Goal: Information Seeking & Learning: Learn about a topic

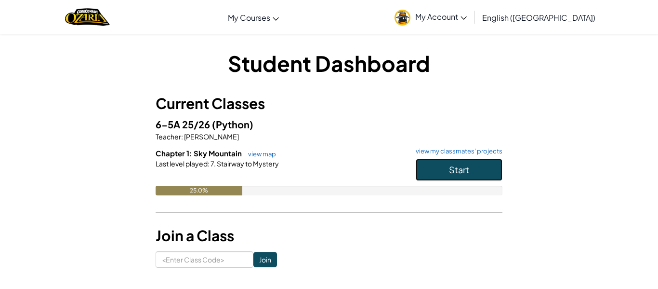
click at [450, 168] on span "Start" at bounding box center [459, 169] width 20 height 11
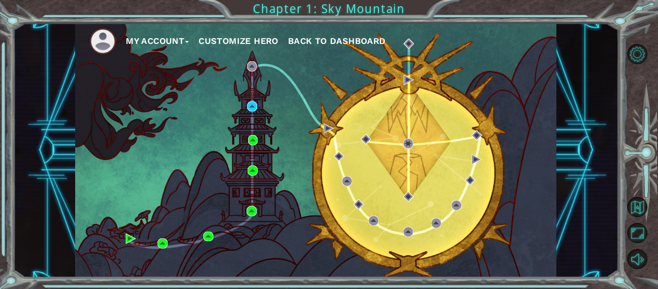
click at [299, 131] on div "My Account Customize Hero Back to Dashboard" at bounding box center [315, 150] width 481 height 254
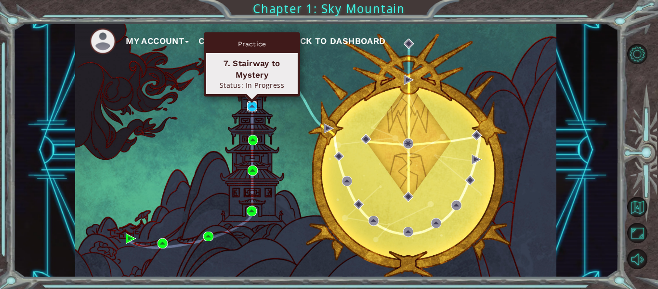
click at [251, 106] on img at bounding box center [252, 106] width 10 height 10
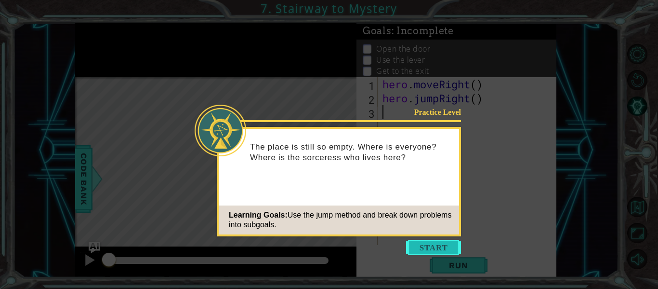
click at [438, 248] on button "Start" at bounding box center [433, 247] width 55 height 15
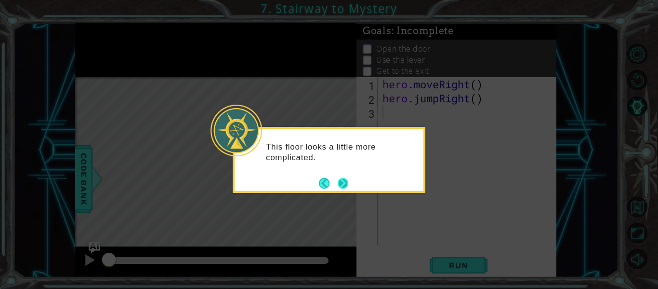
click at [343, 179] on button "Next" at bounding box center [342, 182] width 13 height 13
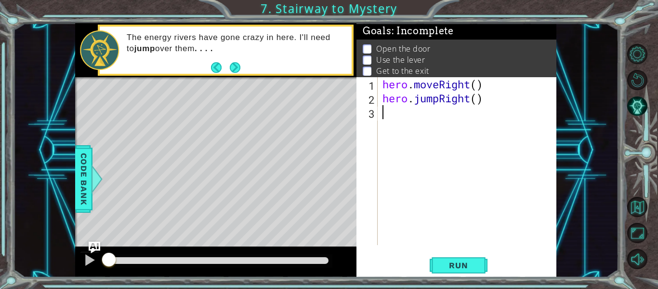
click at [343, 179] on div "Level Map" at bounding box center [297, 219] width 445 height 284
click at [414, 109] on div "hero . moveRight ( ) hero . jumpRight ( )" at bounding box center [470, 175] width 179 height 196
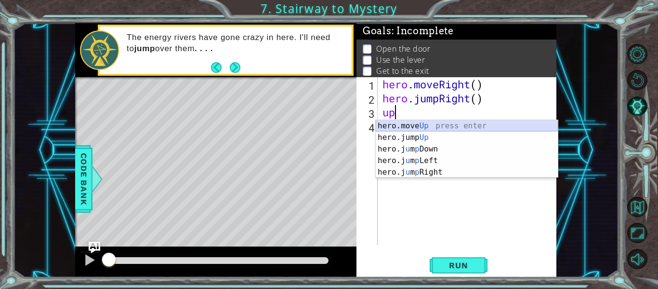
click at [399, 124] on div "hero.move Up press enter hero.jump Up press enter hero.j u m p Down press enter…" at bounding box center [467, 160] width 182 height 81
type textarea "hero.moveUp(1)"
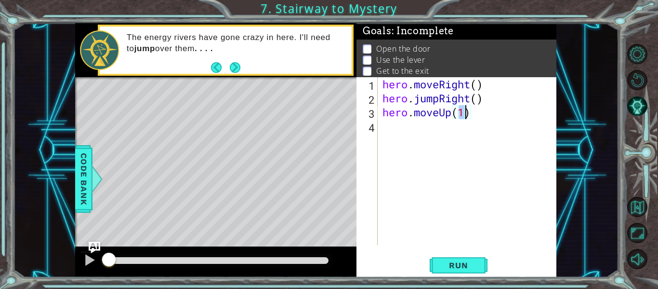
click at [398, 137] on div "hero . moveRight ( ) hero . jumpRight ( ) hero . moveUp ( 1 )" at bounding box center [470, 175] width 179 height 196
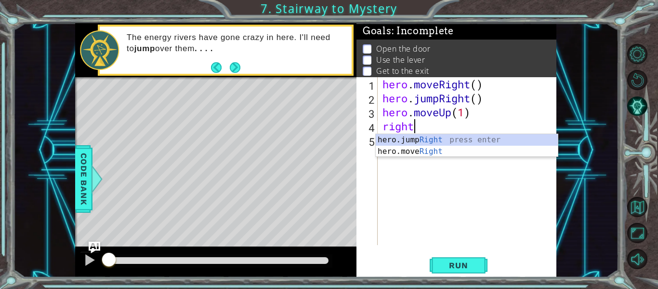
scroll to position [0, 1]
click at [430, 149] on div "hero.jump Right press enter hero.move Right press enter" at bounding box center [467, 157] width 182 height 46
type textarea "hero.moveRight(1)"
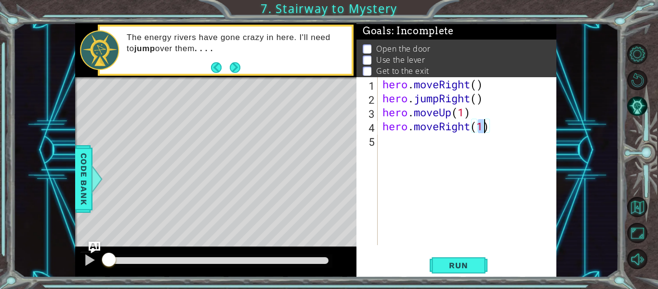
click at [441, 141] on div "hero . moveRight ( ) hero . jumpRight ( ) hero . moveUp ( 1 ) hero . moveRight …" at bounding box center [470, 175] width 179 height 196
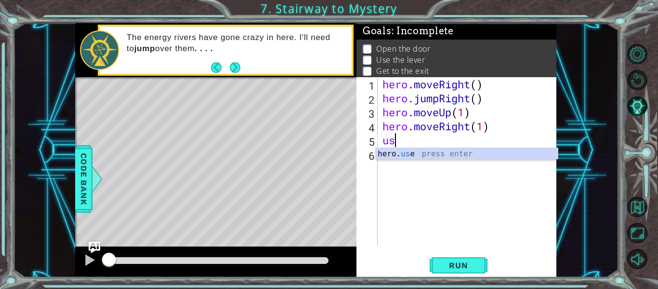
scroll to position [0, 0]
click at [441, 154] on div "hero. use press enter" at bounding box center [467, 165] width 182 height 35
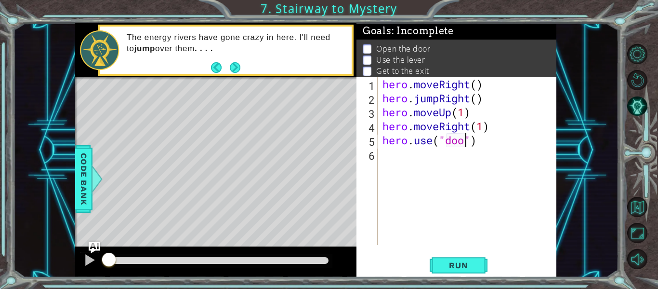
type textarea "hero.use("door")"
click at [404, 159] on div "hero . moveRight ( ) hero . jumpRight ( ) hero . moveUp ( 1 ) hero . moveRight …" at bounding box center [470, 175] width 179 height 196
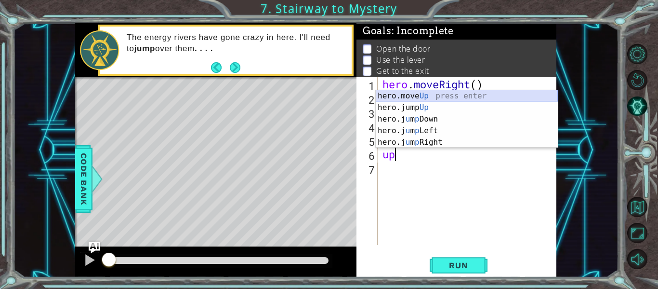
click at [419, 93] on div "hero.move Up press enter hero.jump Up press enter hero.j u m p Down press enter…" at bounding box center [467, 130] width 182 height 81
type textarea "hero.moveUp(1)"
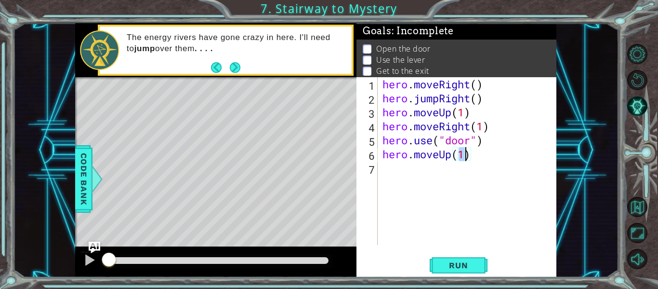
click at [400, 171] on div "hero . moveRight ( ) hero . jumpRight ( ) hero . moveUp ( 1 ) hero . moveRight …" at bounding box center [470, 175] width 179 height 196
click at [463, 153] on div "hero . moveRight ( ) hero . jumpRight ( ) hero . moveUp ( 1 ) hero . moveRight …" at bounding box center [470, 175] width 179 height 196
type textarea "hero.moveUp(2)"
click at [395, 174] on div "hero . moveRight ( ) hero . jumpRight ( ) hero . moveUp ( 1 ) hero . moveRight …" at bounding box center [470, 175] width 179 height 196
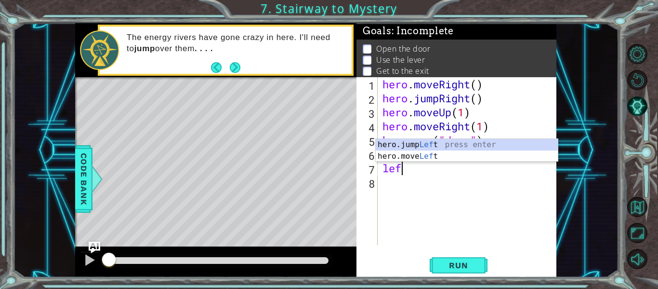
scroll to position [0, 0]
click at [419, 154] on div "hero.jump Left press enter hero.move Left press enter" at bounding box center [467, 162] width 182 height 46
type textarea "hero.moveLeft(1)"
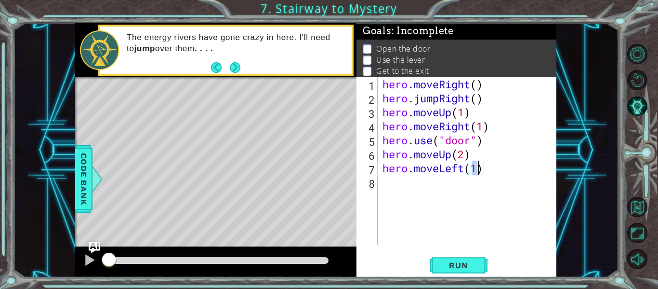
click at [406, 188] on div "hero . moveRight ( ) hero . jumpRight ( ) hero . moveUp ( 1 ) hero . moveRight …" at bounding box center [470, 175] width 179 height 196
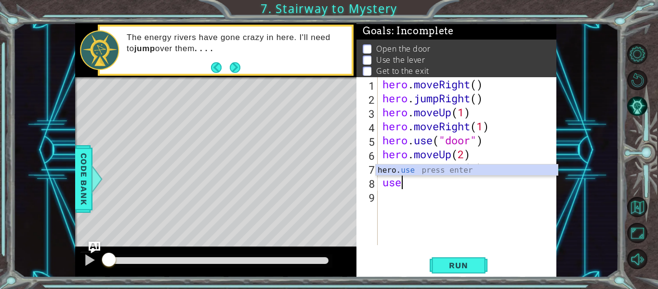
click at [447, 162] on div "hero . moveRight ( ) hero . jumpRight ( ) hero . moveUp ( 1 ) hero . moveRight …" at bounding box center [470, 175] width 179 height 196
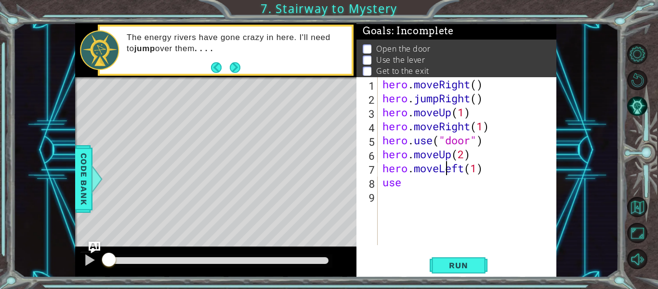
click at [425, 183] on div "hero . moveRight ( ) hero . jumpRight ( ) hero . moveUp ( 1 ) hero . moveRight …" at bounding box center [470, 175] width 179 height 196
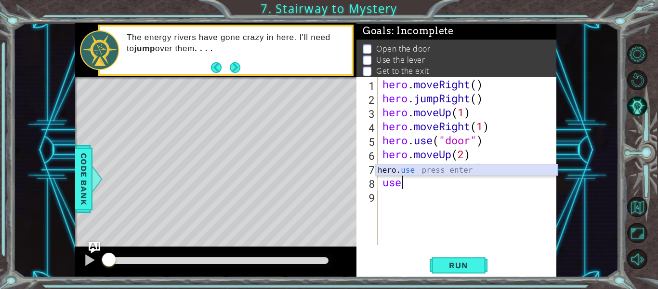
click at [426, 167] on div "hero. use press enter" at bounding box center [467, 181] width 182 height 35
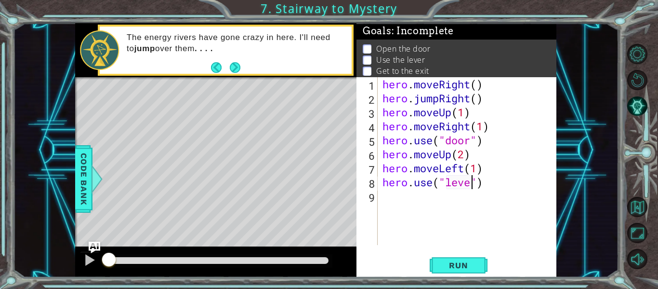
scroll to position [0, 4]
type textarea "hero.use("lever")"
click at [394, 200] on div "hero . moveRight ( ) hero . jumpRight ( ) hero . moveUp ( 1 ) hero . moveRight …" at bounding box center [470, 175] width 179 height 196
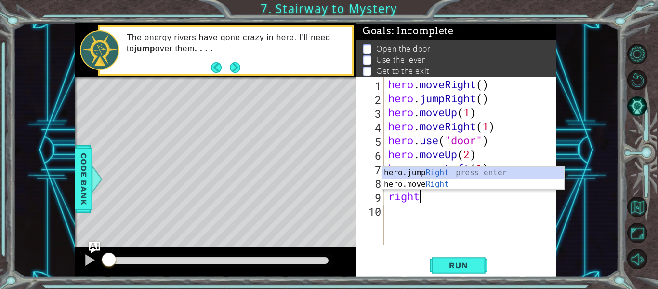
scroll to position [0, 1]
click at [443, 182] on div "hero.jump Right press enter hero.move Right press enter" at bounding box center [473, 190] width 182 height 46
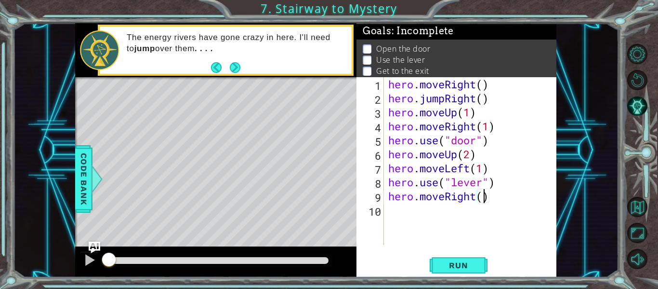
type textarea "hero.moveRight(2)"
click at [400, 205] on div "hero . moveRight ( ) hero . jumpRight ( ) hero . moveUp ( 1 ) hero . moveRight …" at bounding box center [473, 175] width 173 height 196
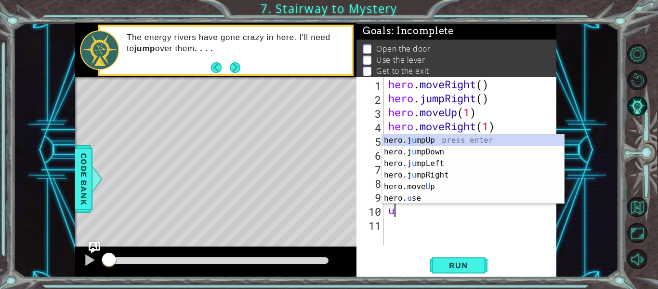
type textarea "up"
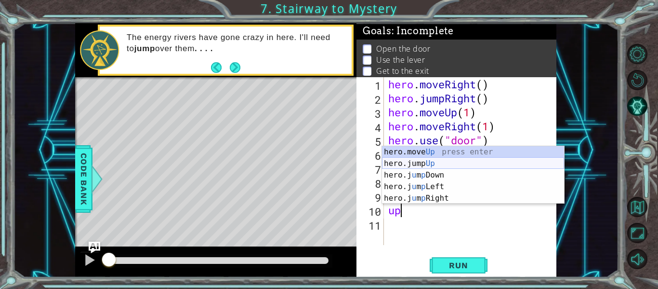
click at [427, 161] on div "hero.move Up press enter hero.jump Up press enter hero.j u m p Down press enter…" at bounding box center [473, 186] width 182 height 81
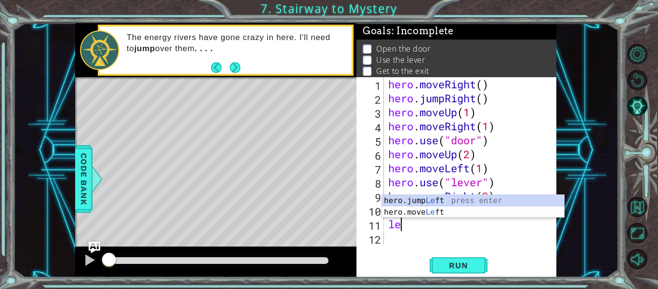
scroll to position [0, 0]
click at [419, 213] on div "hero.jump Left press enter hero.move Left press enter" at bounding box center [473, 218] width 182 height 46
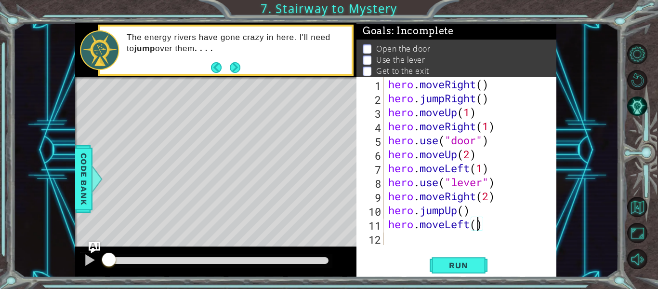
scroll to position [0, 4]
type textarea "hero.moveLeft(2)"
click at [471, 258] on button "Run" at bounding box center [459, 265] width 58 height 20
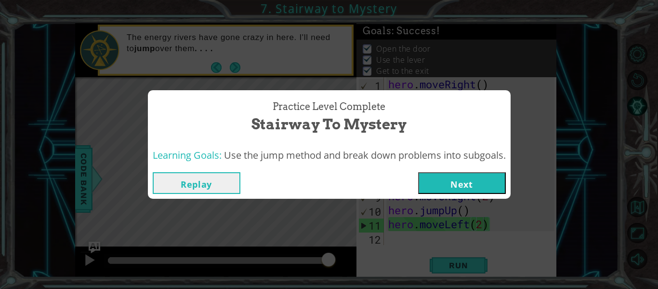
click at [459, 187] on button "Next" at bounding box center [462, 183] width 88 height 22
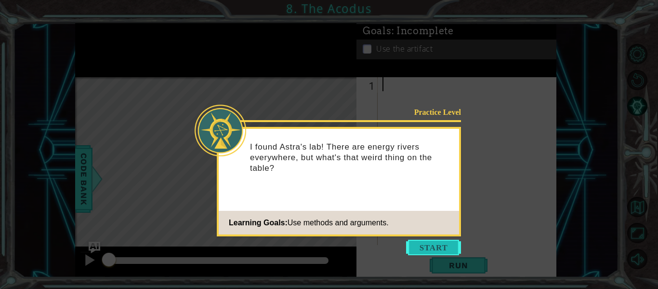
click at [431, 247] on button "Start" at bounding box center [433, 247] width 55 height 15
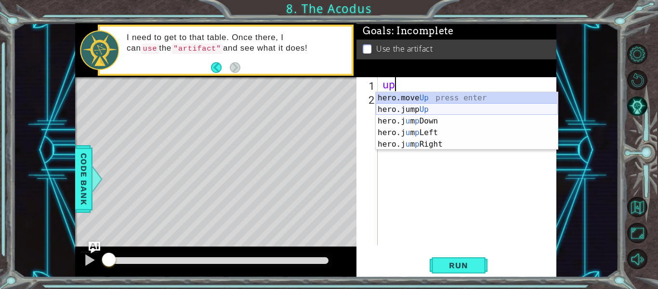
type textarea "u"
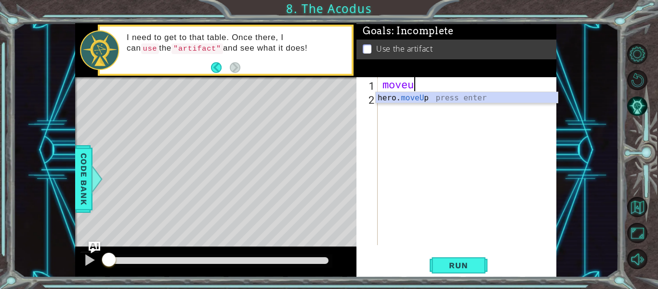
scroll to position [0, 1]
click at [435, 100] on div "hero. moveUp press enter" at bounding box center [467, 109] width 182 height 35
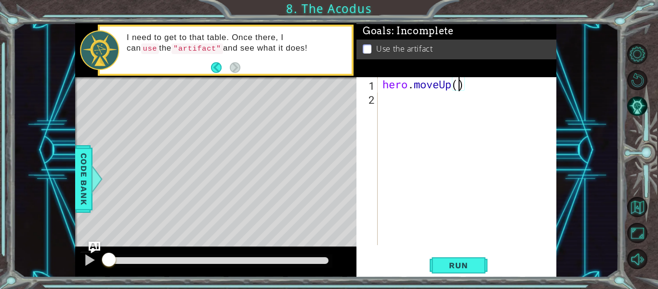
type textarea "hero.moveUp(2)"
click at [424, 97] on div "hero . moveUp ( 2 )" at bounding box center [470, 175] width 179 height 196
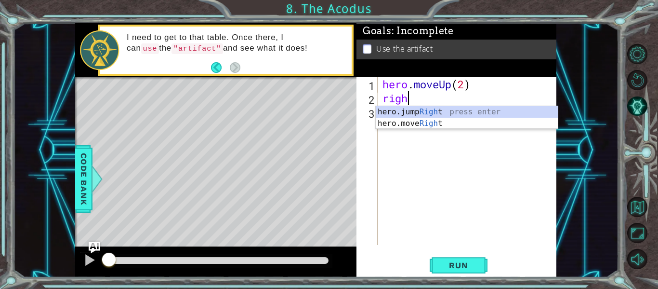
scroll to position [0, 0]
type textarea "r"
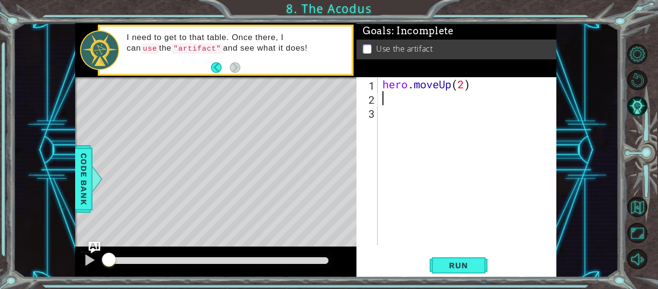
type textarea "hero.moveUp(2)"
click at [410, 106] on div "hero . moveUp ( 2 )" at bounding box center [470, 175] width 179 height 196
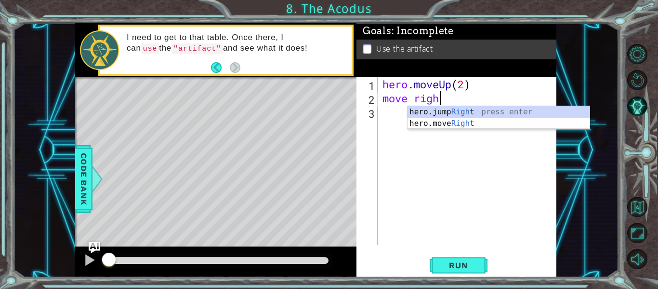
scroll to position [0, 2]
click at [443, 124] on div "hero.jump Right press enter hero.move Right press enter" at bounding box center [499, 129] width 182 height 46
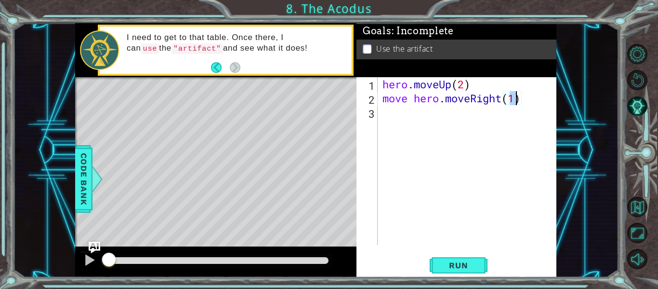
click at [440, 97] on div "hero . moveUp ( 2 ) move hero . moveRight ( 1 )" at bounding box center [470, 175] width 179 height 196
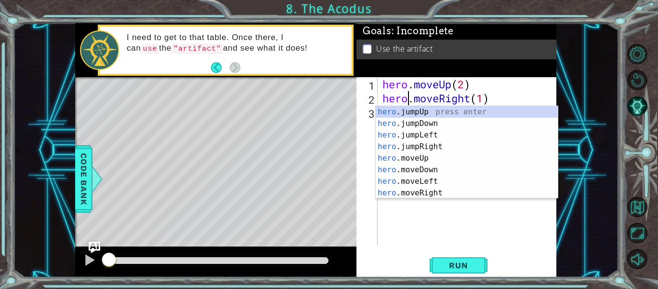
scroll to position [0, 1]
click at [425, 192] on div "hero .jumpUp press enter hero .jumpDown press enter hero .jumpLeft press enter …" at bounding box center [467, 164] width 182 height 116
type textarea "hero.moveRight(1).moveRight(1)"
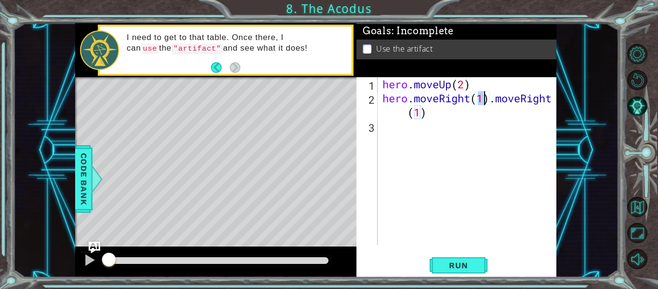
click at [440, 129] on div "hero . moveUp ( 2 ) hero . moveRight ( 1 ) . moveRight ( 1 )" at bounding box center [470, 175] width 179 height 196
click at [440, 119] on div "hero . moveUp ( 2 ) hero . moveRight ( 1 ) . moveRight ( 1 )" at bounding box center [470, 175] width 179 height 196
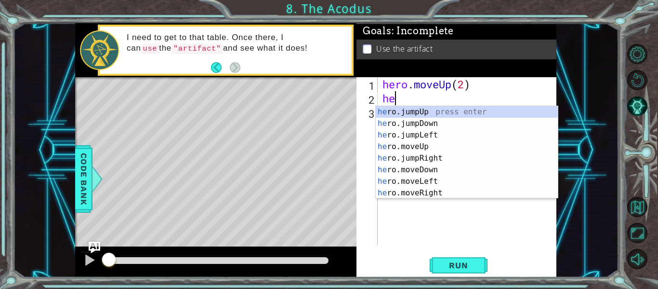
type textarea "h"
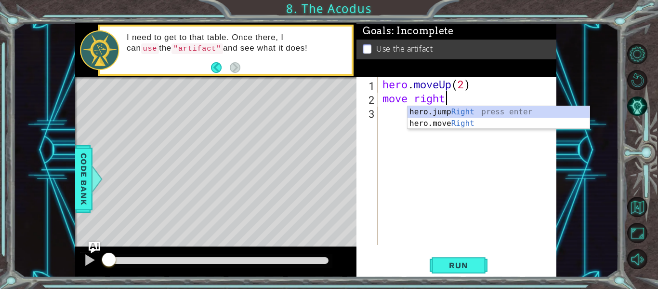
scroll to position [0, 2]
click at [456, 122] on div "hero.jump Right press enter hero.move Right press enter" at bounding box center [499, 129] width 182 height 46
type textarea "move hero.moveRight(1)"
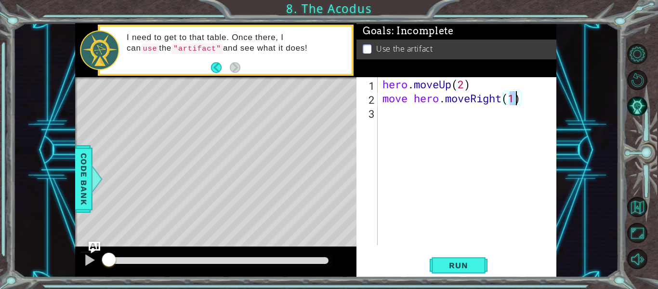
click at [409, 115] on div "hero . moveUp ( 2 ) move hero . moveRight ( 1 )" at bounding box center [470, 175] width 179 height 196
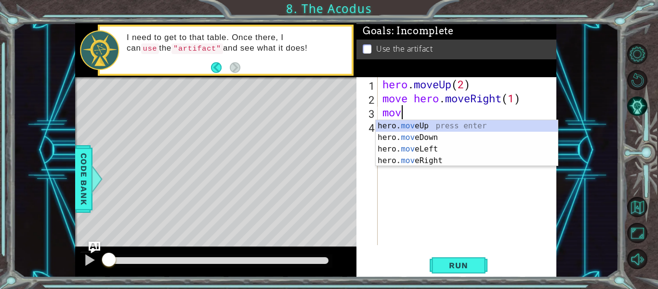
scroll to position [0, 0]
click at [409, 136] on div "hero. move Up press enter hero. move Down press enter hero. move Left press ent…" at bounding box center [467, 154] width 182 height 69
type textarea "hero.moveDown(1)"
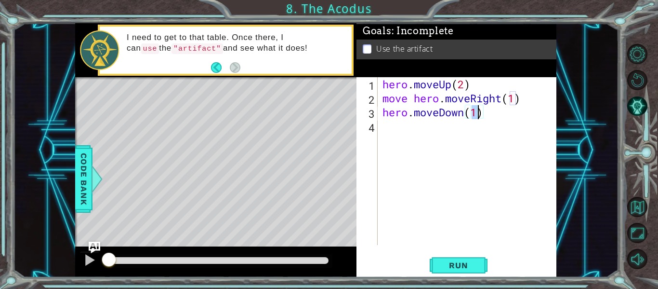
click at [405, 131] on div "hero . moveUp ( 2 ) move hero . moveRight ( 1 ) hero . moveDown ( 1 )" at bounding box center [470, 175] width 179 height 196
click at [477, 111] on div "hero . moveUp ( 2 ) move hero . moveRight ( 1 ) hero . moveDown ( 1 )" at bounding box center [470, 175] width 179 height 196
type textarea "hero.moveDown(2)"
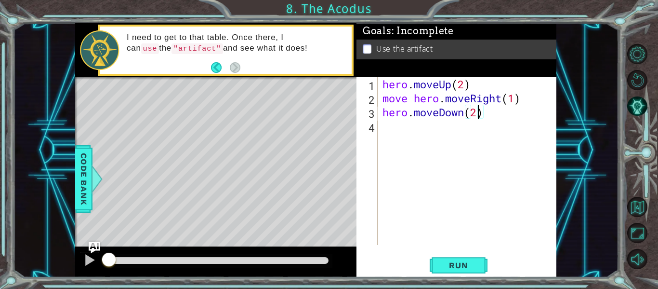
click at [401, 121] on div "hero . moveUp ( 2 ) move hero . moveRight ( 1 ) hero . moveDown ( 2 )" at bounding box center [470, 175] width 179 height 196
click at [504, 99] on div "hero . moveUp ( 2 ) move hero . moveRight ( 1 ) hero . moveDown ( 2 )" at bounding box center [470, 175] width 179 height 196
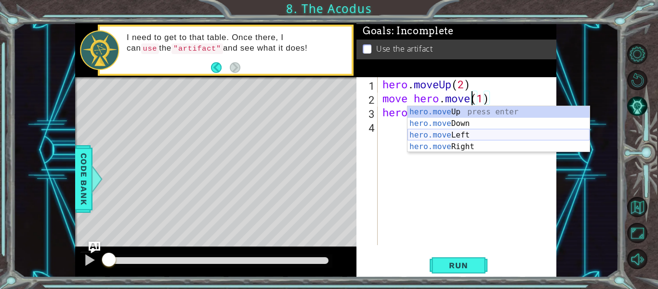
click at [462, 132] on div "hero.move Up press enter hero.move Down press enter hero.move Left press enter …" at bounding box center [499, 140] width 182 height 69
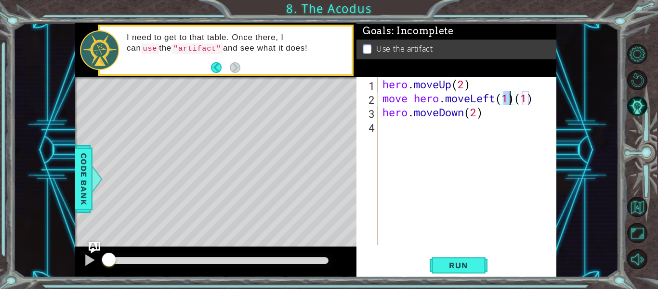
click at [534, 97] on div "hero . moveUp ( 2 ) move hero . moveLeft ( 1 ) ( 1 ) hero . moveDown ( 2 )" at bounding box center [470, 175] width 179 height 196
type textarea "move hero.moveLeft(1)"
click at [395, 123] on div "hero . moveUp ( 2 ) move hero . moveLeft ( 1 ) hero . moveDown ( 2 )" at bounding box center [470, 175] width 179 height 196
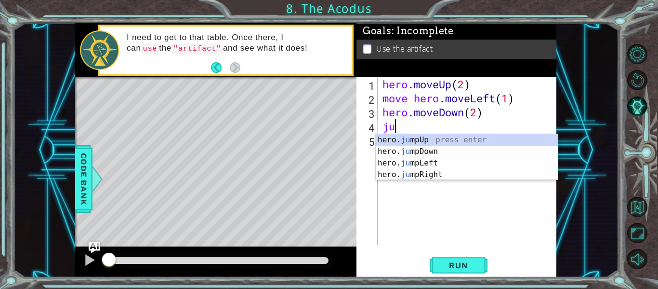
scroll to position [0, 0]
type textarea "jump"
click at [444, 160] on div "hero. jump Up press enter hero. jump Down press enter hero. jump Left press ent…" at bounding box center [467, 168] width 182 height 69
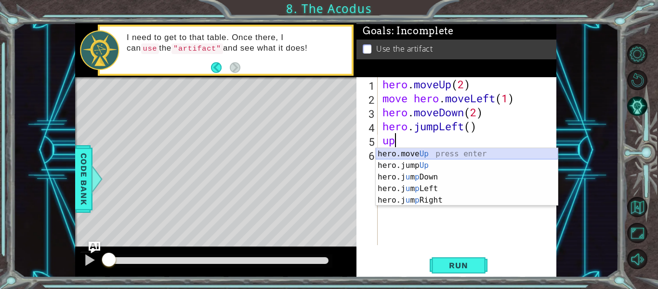
click at [429, 153] on div "hero.move Up press enter hero.jump Up press enter hero.j u m p Down press enter…" at bounding box center [467, 188] width 182 height 81
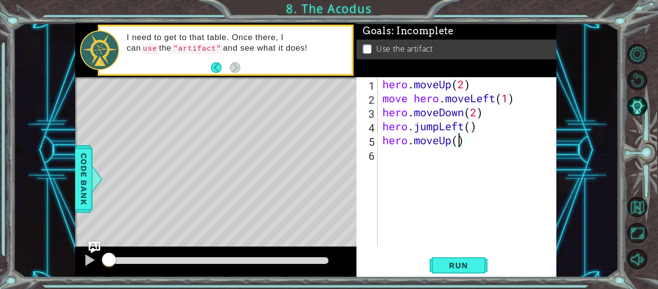
type textarea "hero.moveUp(2)"
click at [396, 151] on div "hero . moveUp ( 2 ) move hero . moveLeft ( 1 ) hero . moveDown ( 2 ) hero . jum…" at bounding box center [470, 175] width 179 height 196
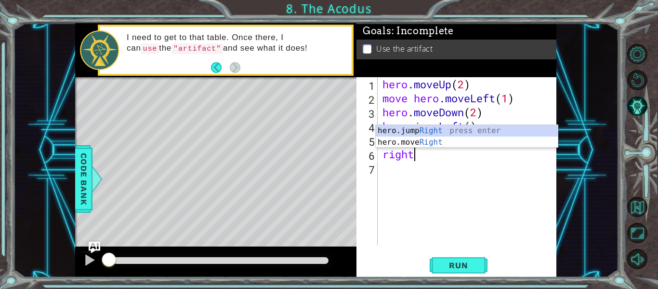
scroll to position [0, 1]
click at [411, 141] on div "hero.jump Right press enter hero.move Right press enter" at bounding box center [467, 148] width 182 height 46
type textarea "hero.moveRight(1)"
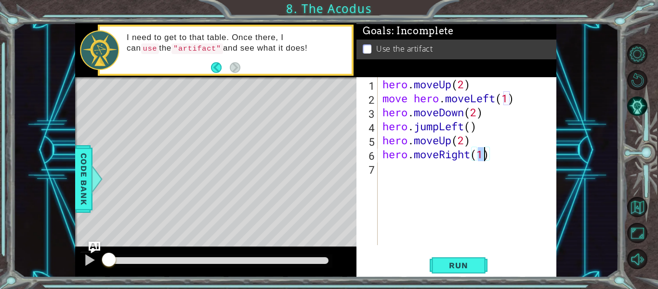
click at [402, 164] on div "hero . moveUp ( 2 ) move hero . moveLeft ( 1 ) hero . moveDown ( 2 ) hero . jum…" at bounding box center [470, 175] width 179 height 196
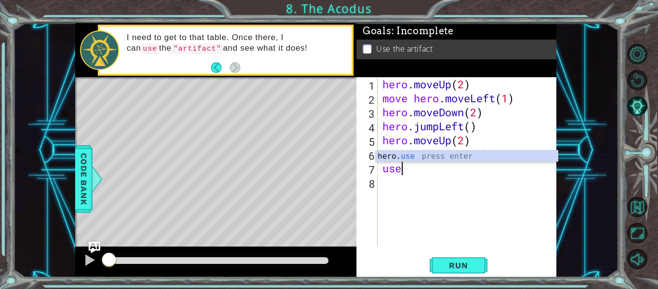
scroll to position [0, 0]
click at [427, 160] on div "hero. use press enter" at bounding box center [467, 167] width 182 height 35
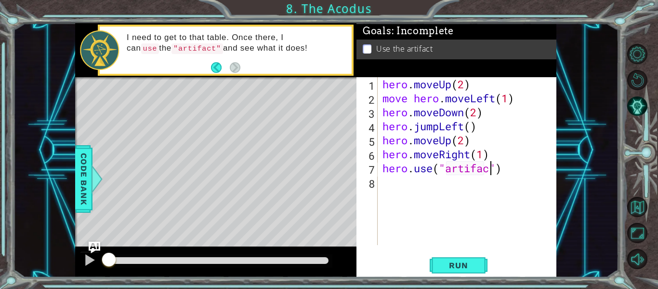
scroll to position [0, 5]
click at [445, 266] on span "Run" at bounding box center [459, 265] width 38 height 10
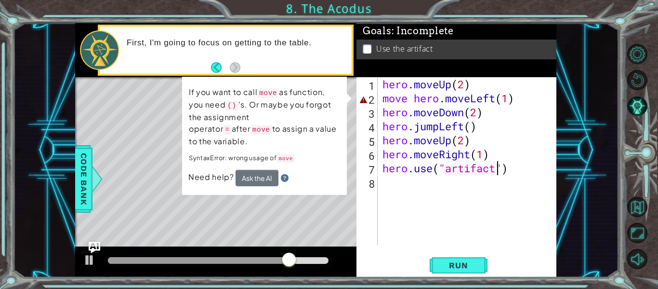
click at [499, 94] on div "hero . moveUp ( 2 ) move hero . moveLeft ( 1 ) hero . moveDown ( 2 ) hero . jum…" at bounding box center [470, 175] width 179 height 196
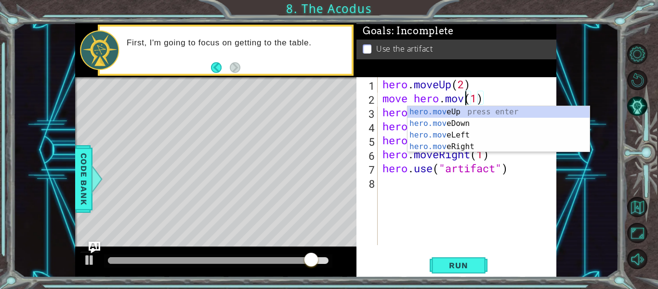
scroll to position [0, 4]
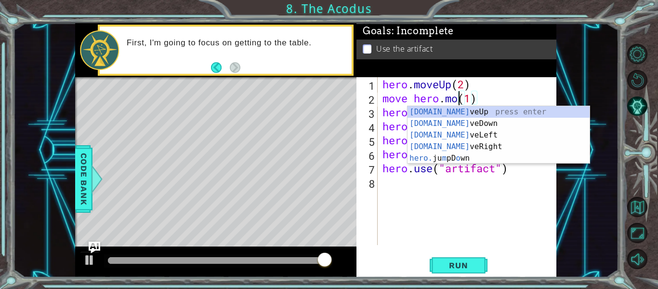
click at [515, 97] on div "hero . moveUp ( 2 ) move hero . mo ( 1 ) hero . moveDown ( 2 ) hero . jumpLeft …" at bounding box center [470, 175] width 179 height 196
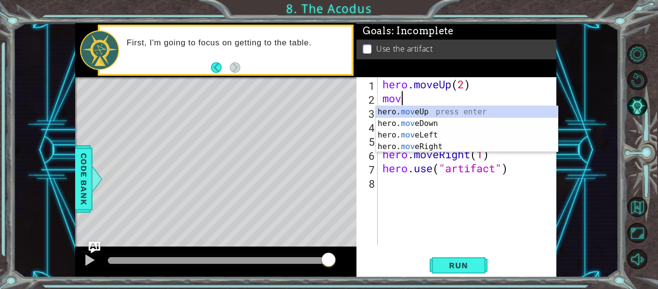
scroll to position [0, 0]
type textarea "m"
type textarea "hero.moveUp(2)"
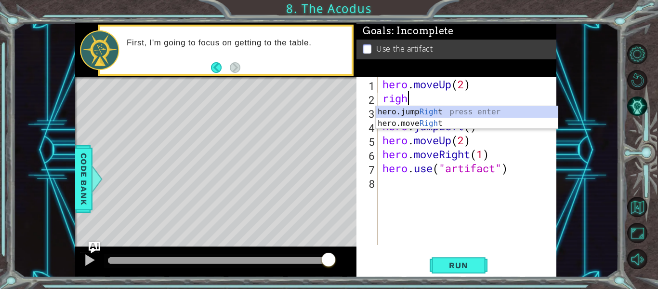
scroll to position [0, 1]
click at [435, 120] on div "hero.jump Right press enter hero.move Right press enter" at bounding box center [467, 129] width 182 height 46
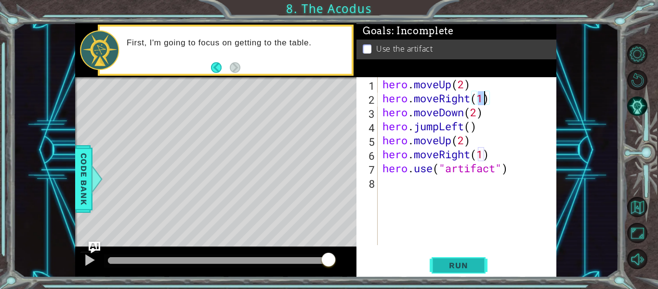
click at [447, 269] on span "Run" at bounding box center [459, 265] width 38 height 10
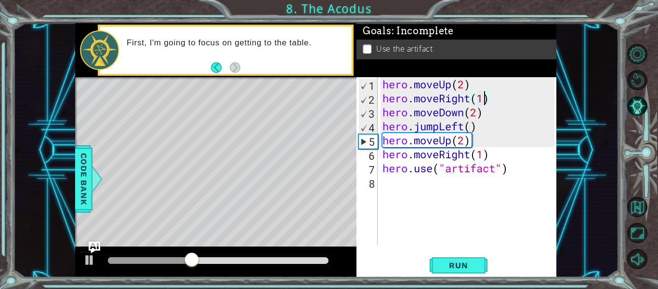
click at [531, 98] on div "hero . moveUp ( 2 ) hero . moveRight ( 1 ) hero . moveDown ( 2 ) hero . jumpLef…" at bounding box center [470, 175] width 179 height 196
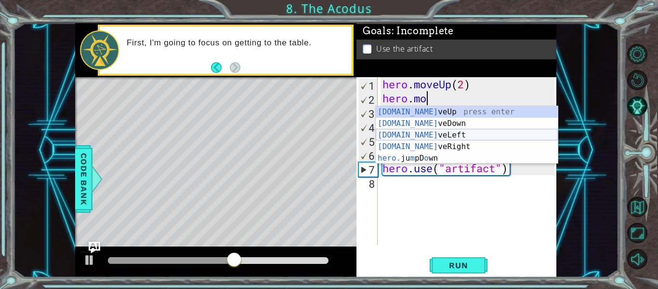
click at [443, 133] on div "[DOMAIN_NAME] veUp press enter [DOMAIN_NAME] veDown press enter [DOMAIN_NAME] v…" at bounding box center [467, 146] width 182 height 81
type textarea "hero.moveLeft(1)"
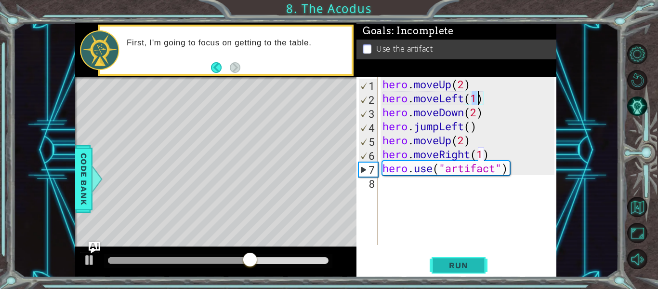
click at [460, 268] on span "Run" at bounding box center [459, 265] width 38 height 10
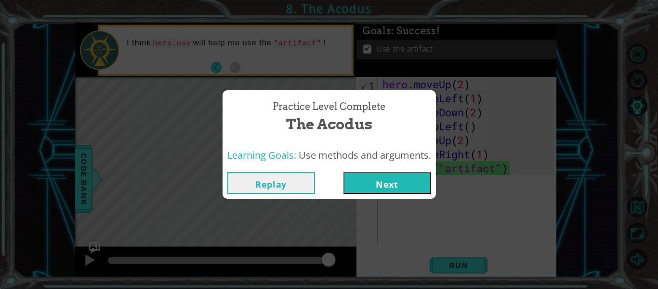
click at [378, 184] on button "Next" at bounding box center [388, 183] width 88 height 22
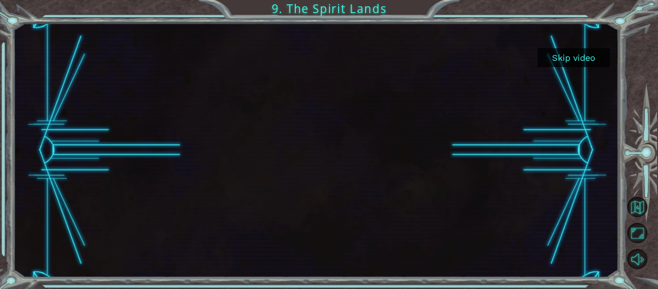
click at [556, 49] on button "Skip video" at bounding box center [574, 57] width 72 height 19
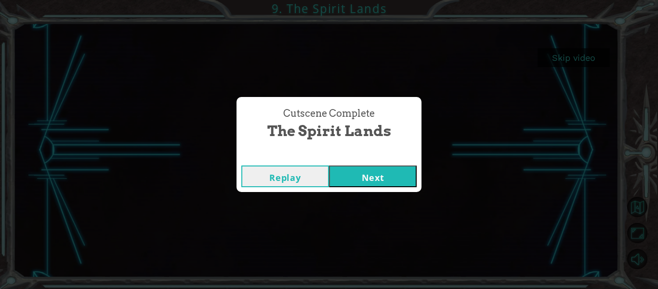
click at [366, 168] on button "Next" at bounding box center [373, 176] width 88 height 22
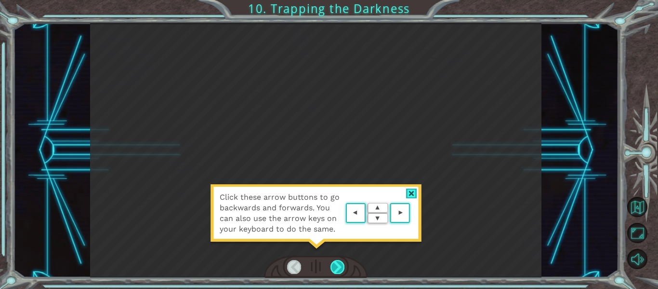
click at [338, 265] on div at bounding box center [338, 266] width 14 height 13
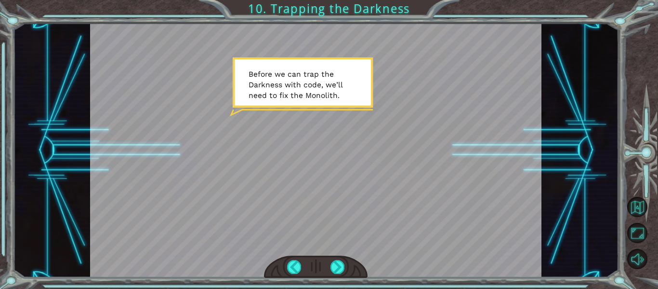
click at [580, 127] on div "Temporary Text B e f o r e w e c a n t r a p t h e D a r k n e s s w i t h c o …" at bounding box center [316, 150] width 606 height 254
click at [334, 262] on div at bounding box center [338, 266] width 14 height 13
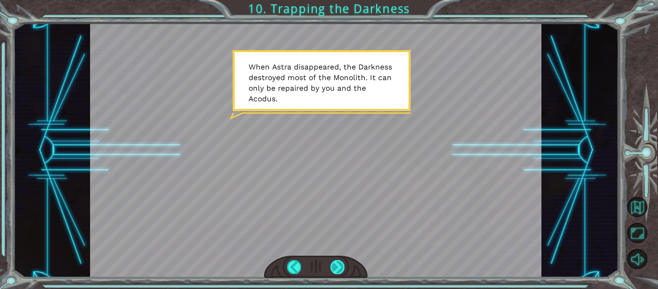
click at [337, 262] on div at bounding box center [338, 266] width 14 height 13
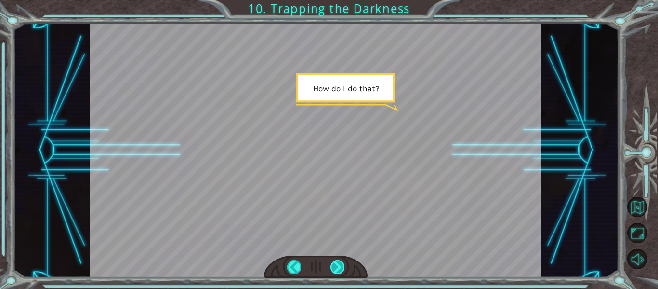
click at [337, 262] on div at bounding box center [338, 266] width 14 height 13
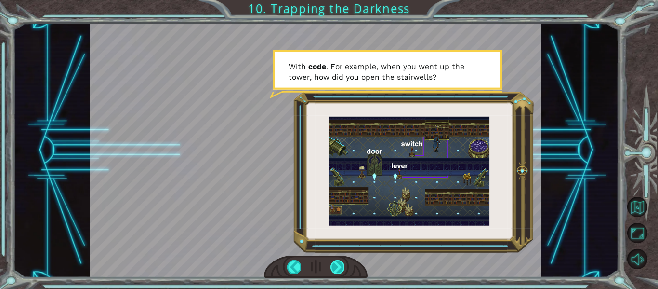
click at [337, 262] on div at bounding box center [338, 266] width 14 height 13
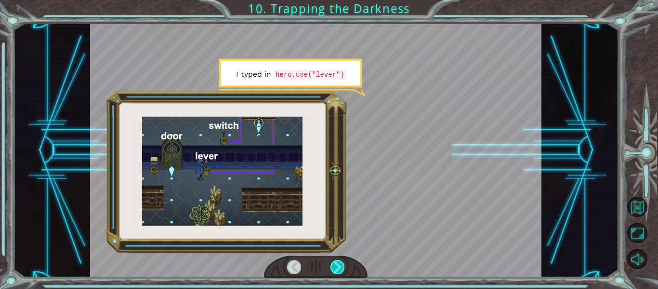
click at [337, 262] on div at bounding box center [338, 266] width 14 height 13
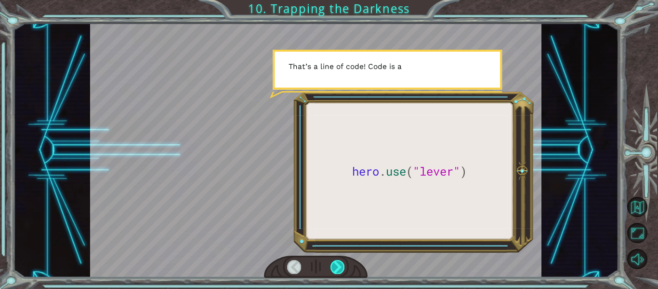
click at [337, 262] on div at bounding box center [338, 266] width 14 height 13
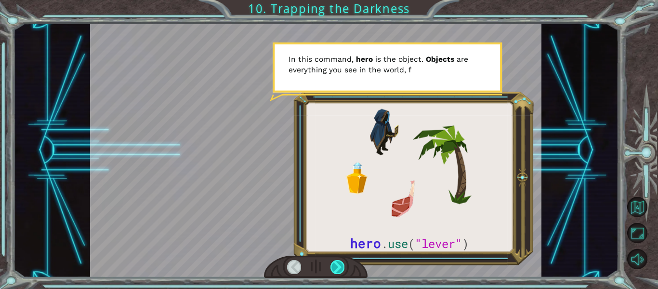
click at [337, 262] on div at bounding box center [338, 266] width 14 height 13
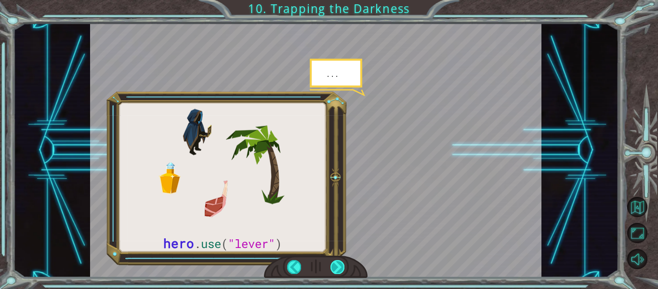
click at [337, 262] on div at bounding box center [338, 266] width 14 height 13
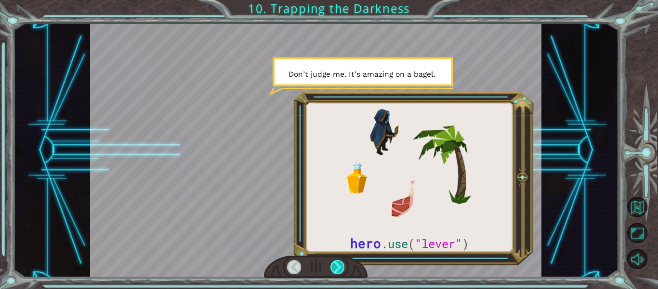
click at [337, 262] on div at bounding box center [338, 266] width 14 height 13
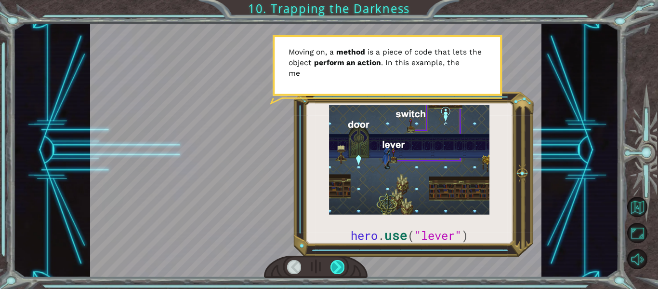
click at [337, 262] on div at bounding box center [338, 266] width 14 height 13
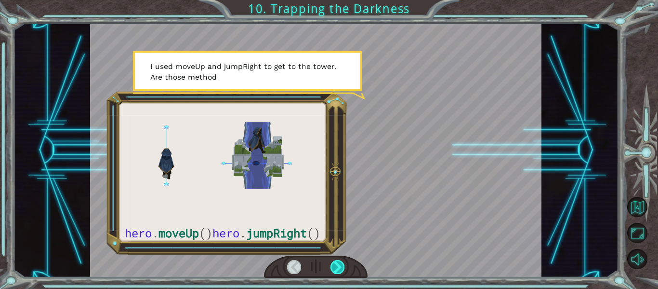
click at [337, 262] on div at bounding box center [338, 266] width 14 height 13
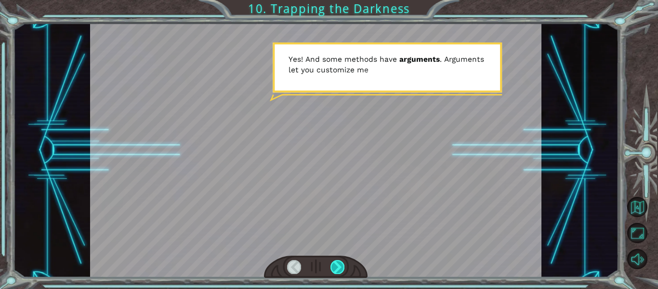
click at [337, 262] on div at bounding box center [338, 266] width 14 height 13
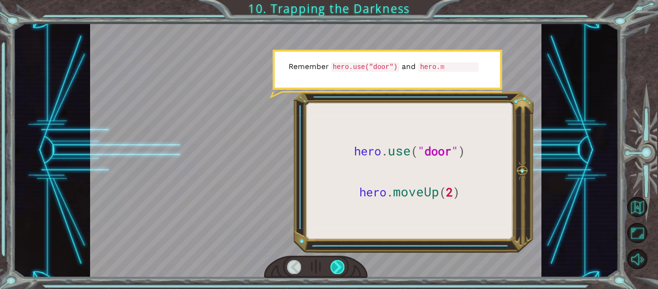
click at [337, 262] on div at bounding box center [338, 266] width 14 height 13
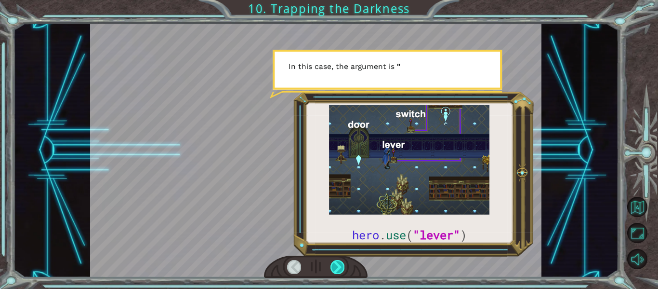
click at [337, 262] on div at bounding box center [338, 266] width 14 height 13
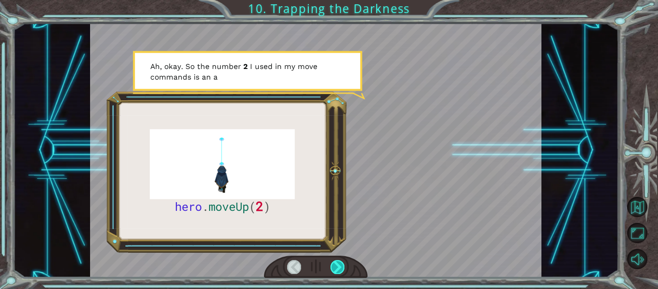
click at [337, 262] on div at bounding box center [338, 266] width 14 height 13
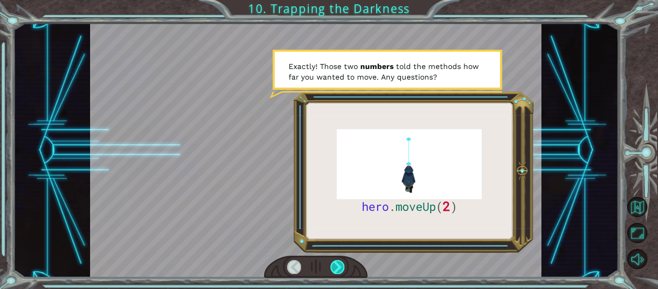
click at [337, 262] on div at bounding box center [338, 266] width 14 height 13
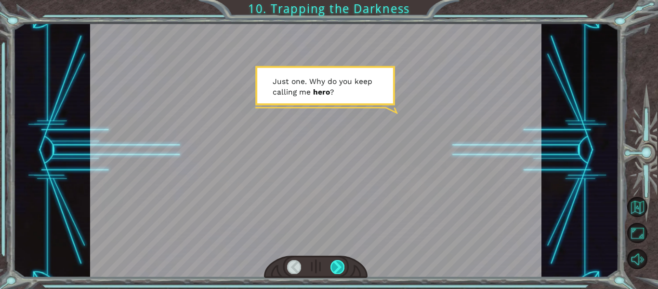
click at [337, 262] on div at bounding box center [338, 266] width 14 height 13
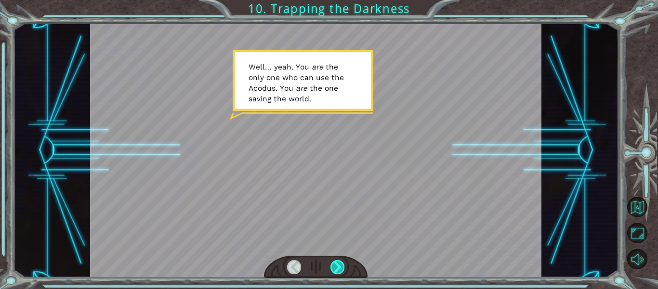
click at [337, 262] on div at bounding box center [338, 266] width 14 height 13
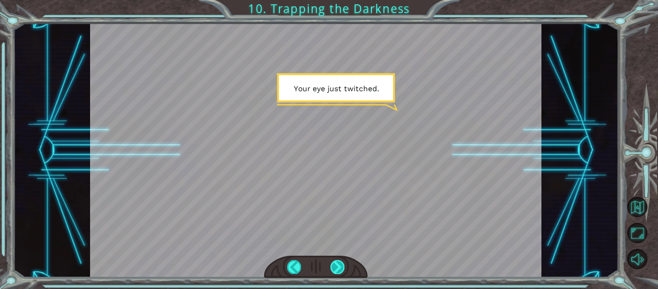
click at [337, 262] on div at bounding box center [338, 266] width 14 height 13
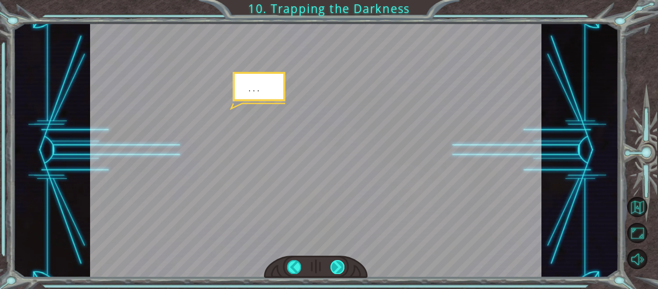
click at [337, 262] on div at bounding box center [338, 266] width 14 height 13
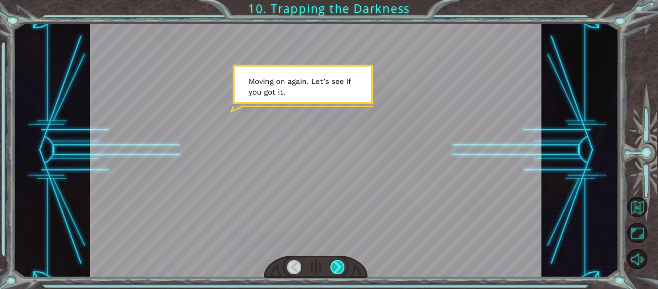
click at [337, 262] on div at bounding box center [338, 266] width 14 height 13
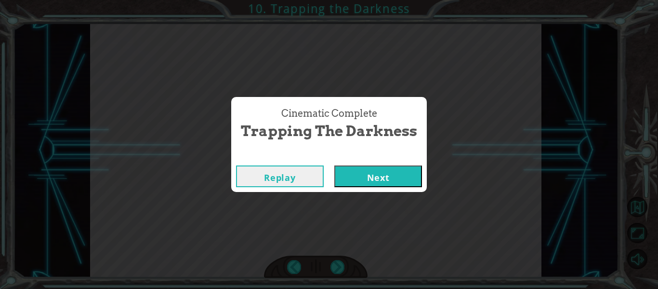
click at [350, 172] on button "Next" at bounding box center [378, 176] width 88 height 22
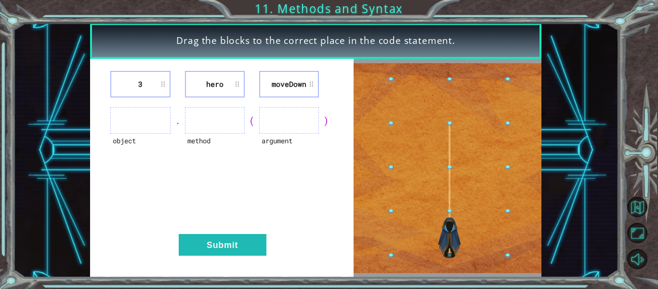
click at [161, 112] on ul at bounding box center [140, 120] width 60 height 27
click at [218, 107] on div "3 hero [GEOGRAPHIC_DATA] object . method ( argument ) Submit" at bounding box center [222, 168] width 264 height 218
click at [217, 93] on li "hero" at bounding box center [215, 84] width 60 height 27
click at [272, 119] on ul at bounding box center [289, 120] width 60 height 27
drag, startPoint x: 272, startPoint y: 119, endPoint x: 291, endPoint y: 124, distance: 19.2
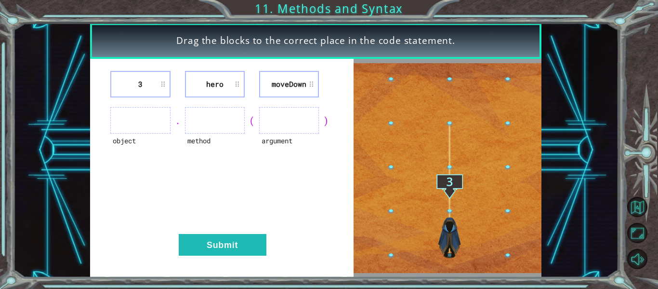
click at [291, 124] on ul at bounding box center [289, 120] width 60 height 27
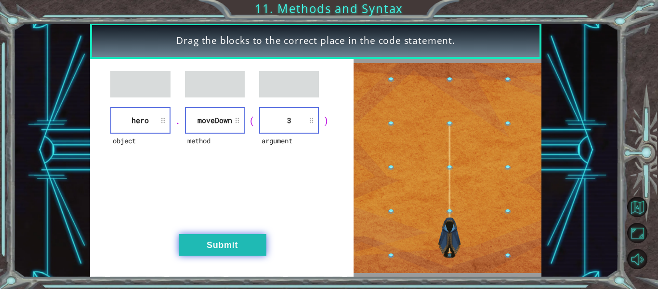
click at [195, 236] on button "Submit" at bounding box center [223, 245] width 88 height 22
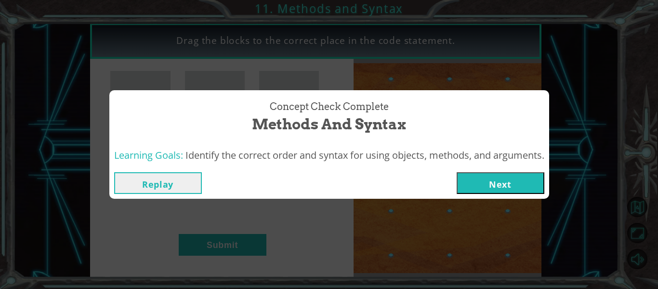
click at [492, 174] on button "Next" at bounding box center [501, 183] width 88 height 22
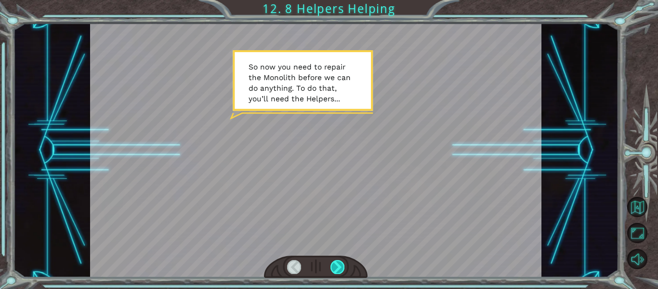
click at [336, 261] on div at bounding box center [338, 266] width 14 height 13
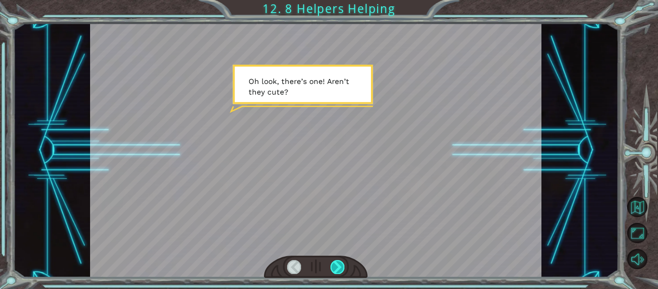
click at [336, 261] on div at bounding box center [338, 266] width 14 height 13
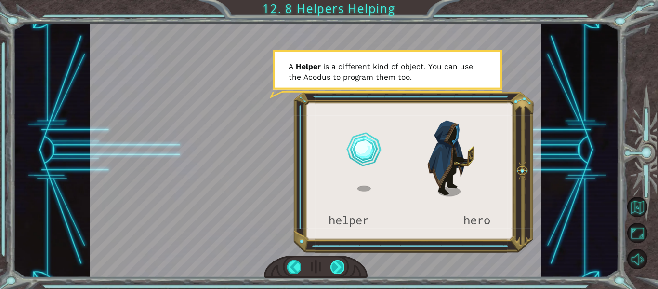
click at [336, 267] on div at bounding box center [338, 266] width 14 height 13
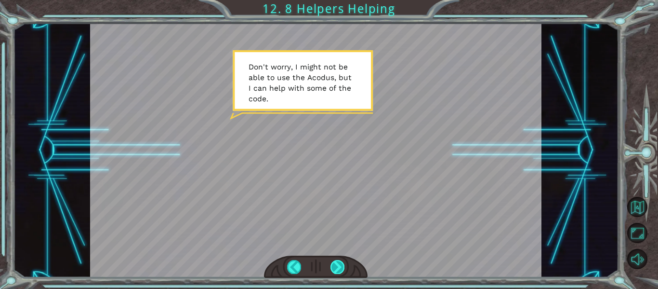
click at [337, 266] on div at bounding box center [338, 266] width 14 height 13
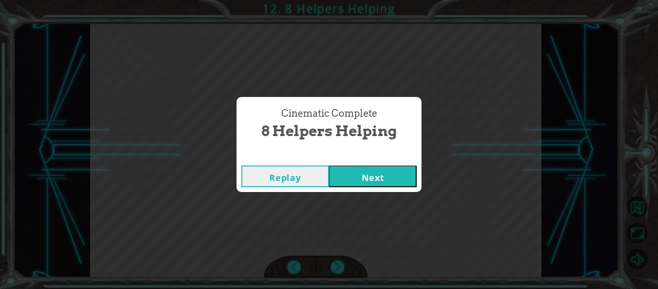
click at [367, 170] on button "Next" at bounding box center [373, 176] width 88 height 22
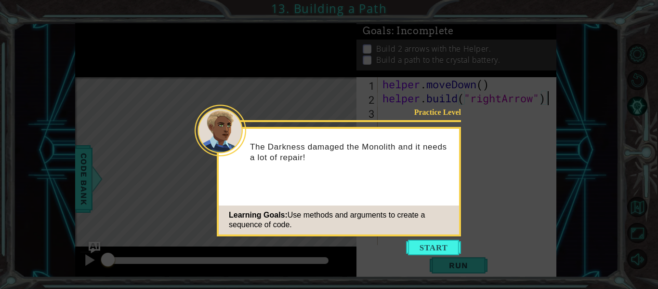
click at [494, 56] on icon at bounding box center [329, 144] width 658 height 289
click at [439, 248] on button "Start" at bounding box center [433, 247] width 55 height 15
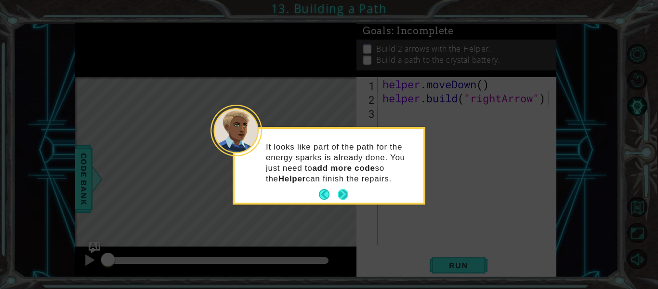
click at [340, 189] on button "Next" at bounding box center [343, 194] width 11 height 11
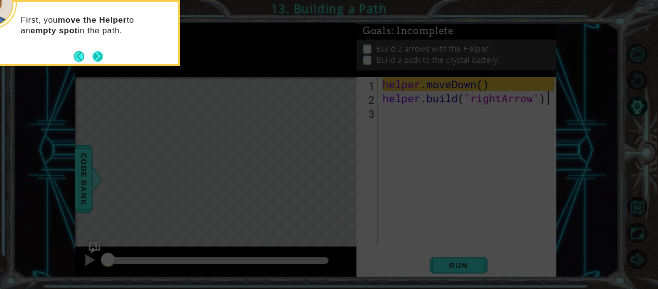
click at [102, 54] on button "Next" at bounding box center [98, 56] width 16 height 16
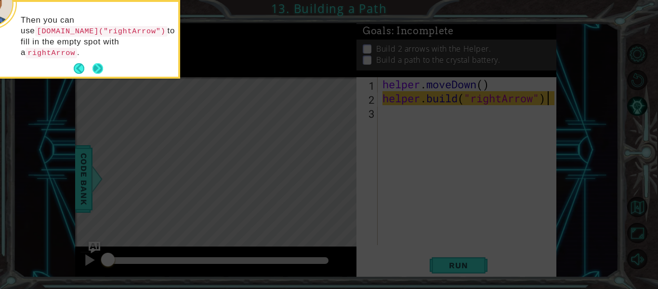
click at [96, 60] on button "Next" at bounding box center [98, 68] width 17 height 17
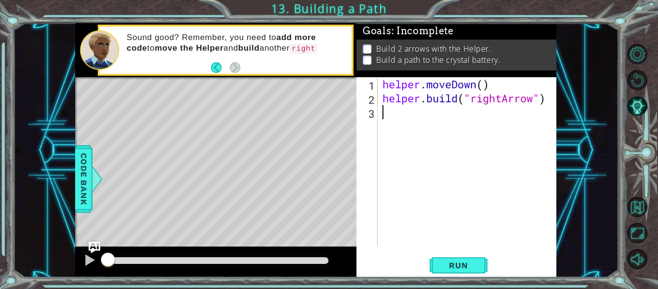
type textarea "[DOMAIN_NAME]("rightArrow")"
click at [390, 115] on div "helper . moveDown ( ) helper . build ( "rightArrow" )" at bounding box center [470, 175] width 179 height 196
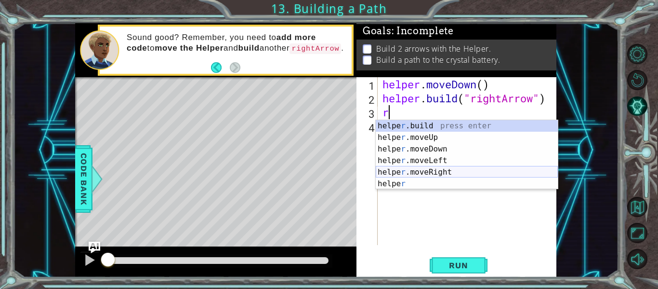
click at [406, 167] on div "helpe [PERSON_NAME]build press enter helpe r .moveUp press enter helpe [PERSON_…" at bounding box center [467, 166] width 182 height 93
type textarea "helper.moveRight(1)"
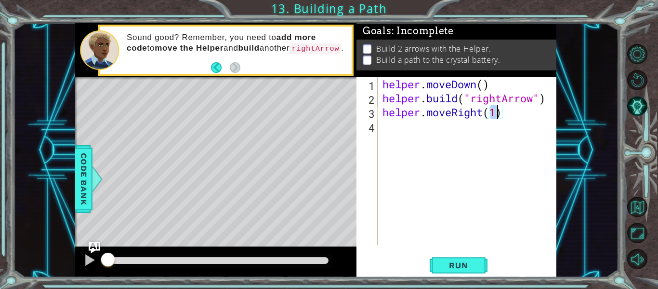
click at [396, 128] on div "helper . moveDown ( ) helper . build ( "rightArrow" ) helper . moveRight ( 1 )" at bounding box center [470, 175] width 179 height 196
click at [446, 264] on span "Run" at bounding box center [459, 265] width 38 height 10
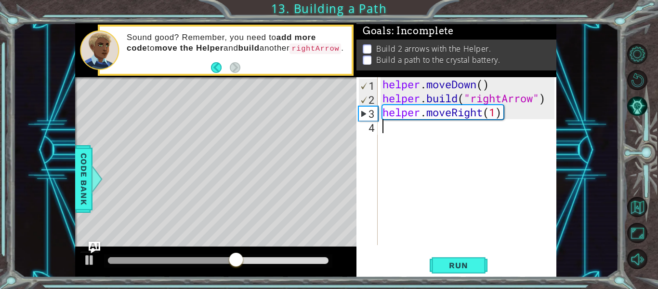
click at [499, 115] on div "helper . moveDown ( ) helper . build ( "rightArrow" ) helper . moveRight ( 1 )" at bounding box center [470, 175] width 179 height 196
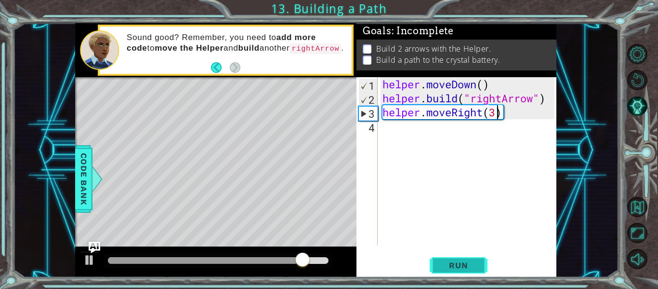
click at [467, 266] on span "Run" at bounding box center [459, 265] width 38 height 10
click at [467, 264] on span "Run" at bounding box center [459, 265] width 38 height 10
type textarea "helper.moveRight(4)"
click at [432, 255] on button "Run" at bounding box center [459, 265] width 58 height 20
click at [403, 126] on div "helper . moveDown ( ) helper . build ( "rightArrow" ) helper . moveRight ( 4 )" at bounding box center [470, 175] width 179 height 196
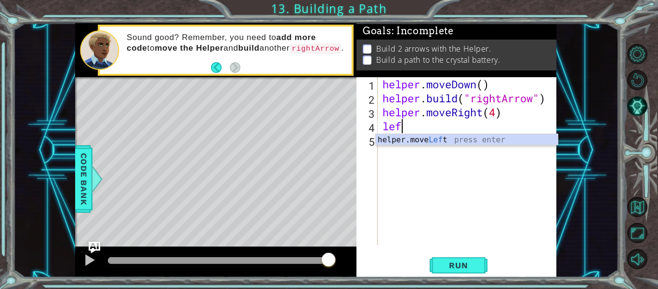
scroll to position [0, 0]
click at [424, 137] on div "helper.move Left press enter" at bounding box center [467, 151] width 182 height 35
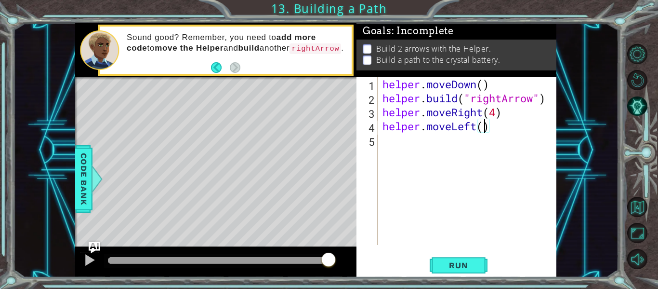
scroll to position [0, 5]
click at [462, 271] on button "Run" at bounding box center [459, 265] width 58 height 20
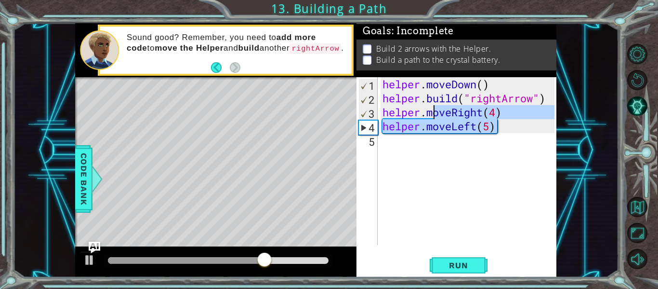
drag, startPoint x: 513, startPoint y: 120, endPoint x: 429, endPoint y: 119, distance: 83.9
click at [429, 119] on div "helper . moveDown ( ) helper . build ( "rightArrow" ) helper . moveRight ( 4 ) …" at bounding box center [470, 175] width 179 height 196
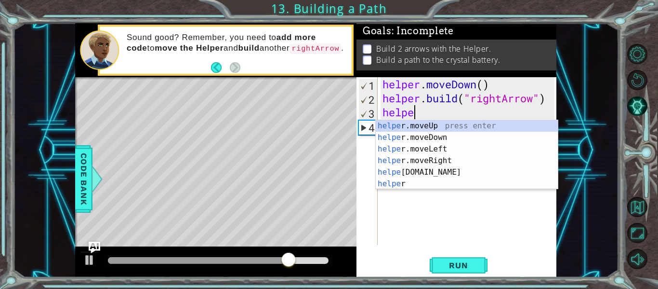
scroll to position [0, 0]
type textarea "h"
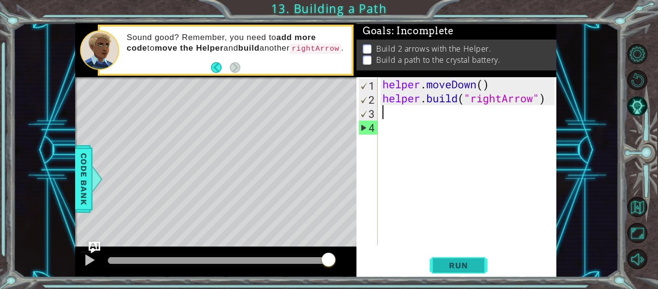
click at [441, 262] on span "Run" at bounding box center [459, 265] width 38 height 10
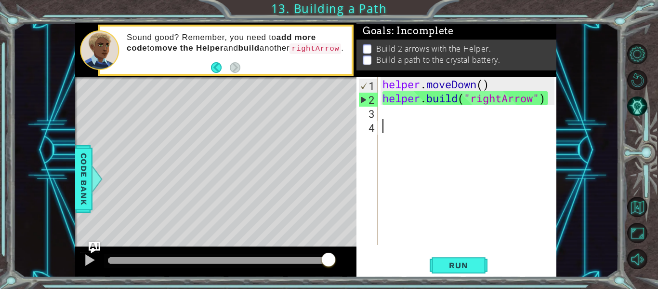
click at [379, 109] on div "1 2 3 4 helper . moveDown ( ) helper . build ( "rightArrow" ) ההההההההההההההההה…" at bounding box center [456, 161] width 198 height 168
click at [389, 115] on div "helper . moveDown ( ) helper . build ( "rightArrow" )" at bounding box center [470, 175] width 179 height 196
type textarea "[DOMAIN_NAME]("rightArrow")"
click at [110, 257] on div at bounding box center [218, 260] width 221 height 7
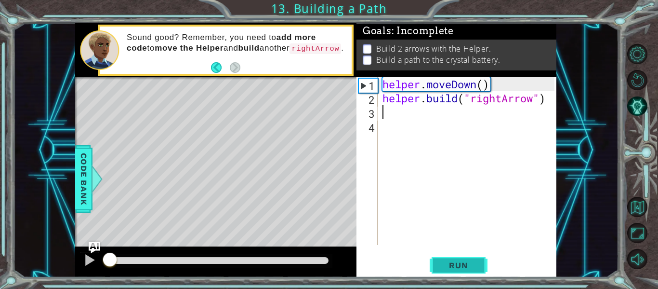
click at [467, 263] on span "Run" at bounding box center [459, 265] width 38 height 10
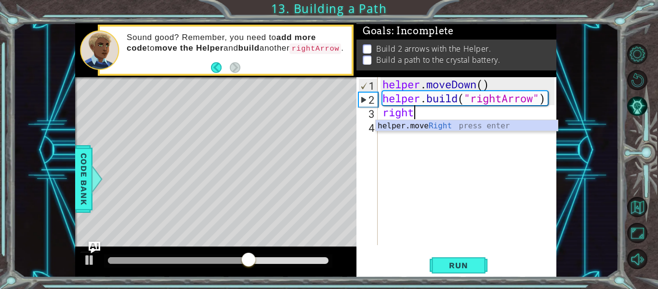
scroll to position [0, 1]
click at [427, 129] on div "helper.move Right press enter" at bounding box center [467, 137] width 182 height 35
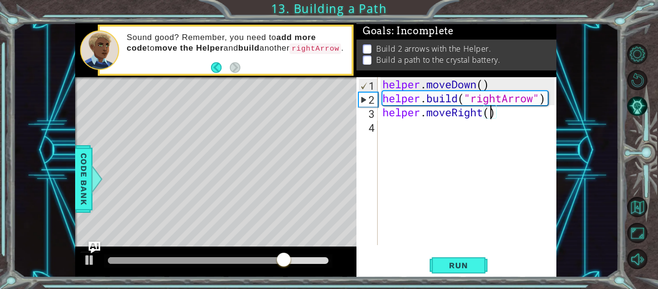
type textarea "helper.moveRight(2)"
click at [422, 137] on div "helper . moveDown ( ) helper . build ( "rightArrow" ) helper . moveRight ( 2 )" at bounding box center [470, 175] width 179 height 196
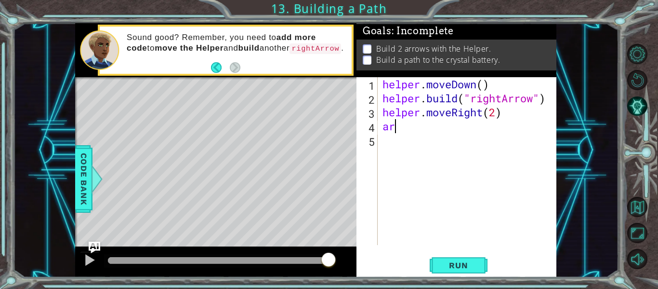
scroll to position [0, 0]
type textarea "a"
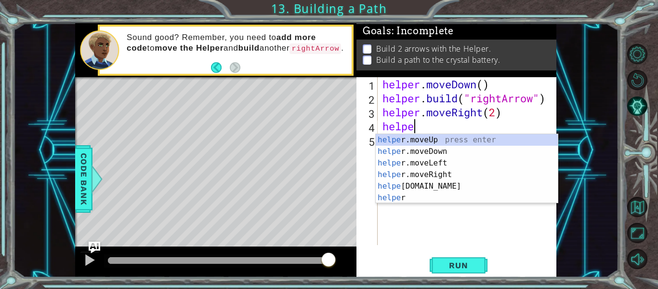
scroll to position [0, 1]
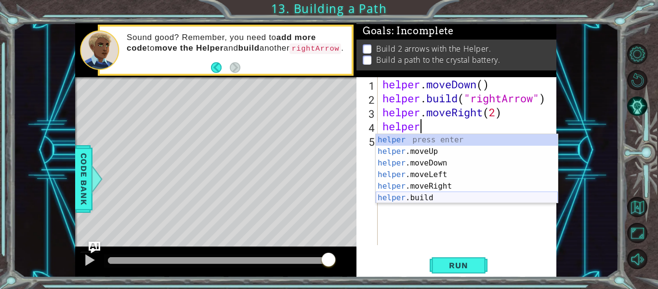
click at [409, 195] on div "helper press enter helper .moveUp press enter helper .moveDown press enter help…" at bounding box center [467, 180] width 182 height 93
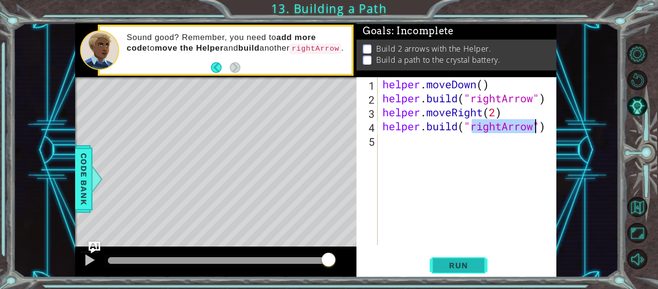
type textarea "[DOMAIN_NAME]("rightArrow")"
click at [458, 269] on span "Run" at bounding box center [459, 265] width 38 height 10
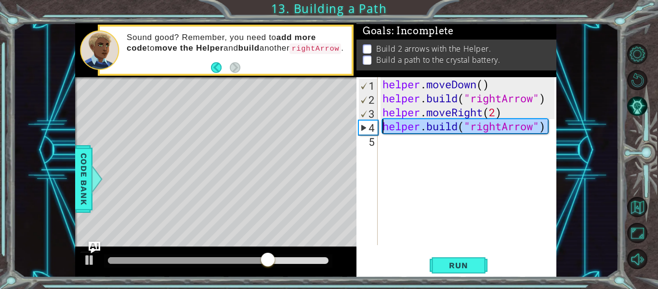
drag, startPoint x: 552, startPoint y: 129, endPoint x: 381, endPoint y: 126, distance: 170.6
click at [381, 126] on div "helper . moveDown ( ) helper . build ( "rightArrow" ) helper . moveRight ( 2 ) …" at bounding box center [470, 175] width 179 height 196
type textarea "helper.moveRight(2)"
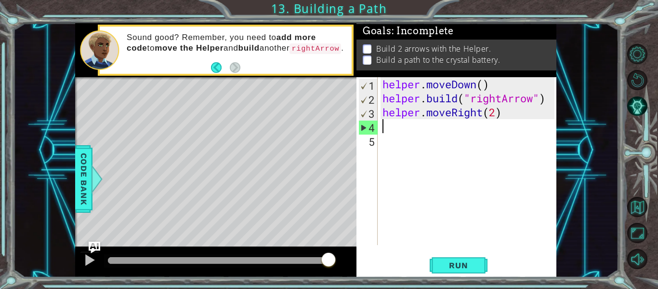
click at [498, 111] on div "helper . moveDown ( ) helper . build ( "rightArrow" ) helper . moveRight ( 2 )" at bounding box center [470, 175] width 179 height 196
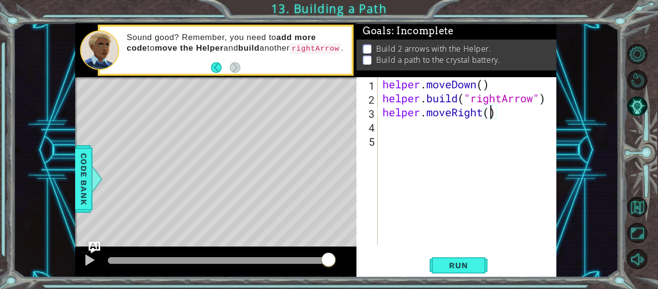
type textarea "helper.moveRight(3)"
click at [413, 122] on div "helper . moveDown ( ) helper . build ( "rightArrow" ) helper . moveRight ( 3 )" at bounding box center [470, 175] width 179 height 196
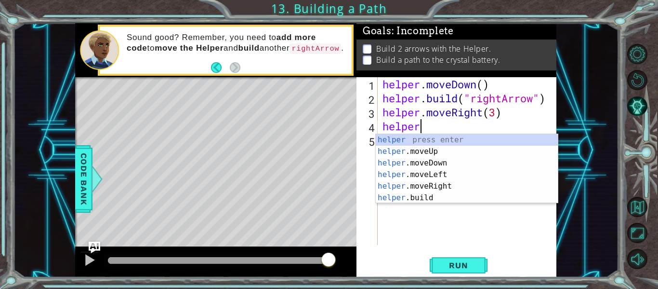
scroll to position [0, 1]
click at [418, 199] on div "helper press enter helper .moveUp press enter helper .moveDown press enter help…" at bounding box center [467, 180] width 182 height 93
type textarea "[DOMAIN_NAME]("rightArrow")"
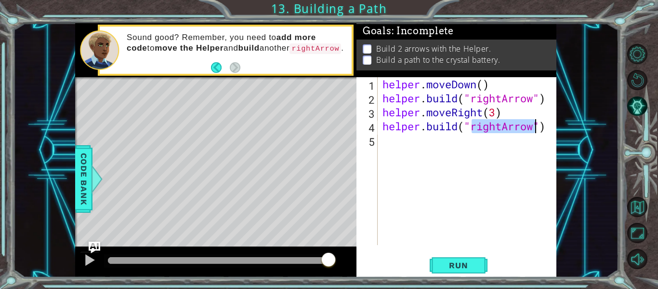
click at [399, 143] on div "helper . moveDown ( ) helper . build ( "rightArrow" ) helper . moveRight ( 3 ) …" at bounding box center [470, 175] width 179 height 196
click at [457, 265] on span "Run" at bounding box center [459, 265] width 38 height 10
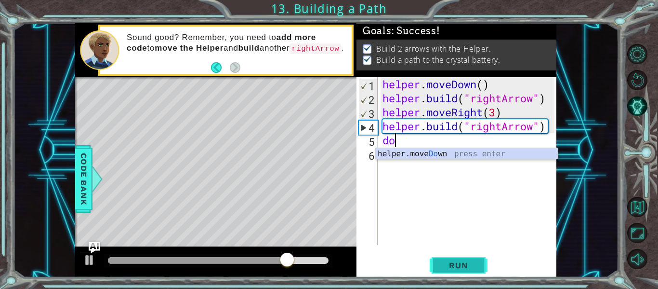
scroll to position [0, 0]
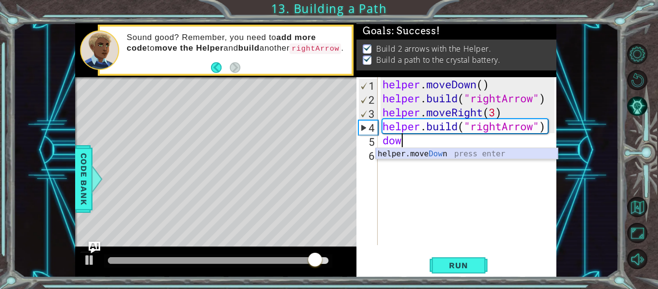
click at [406, 153] on div "helper.move Dow n press enter" at bounding box center [467, 165] width 182 height 35
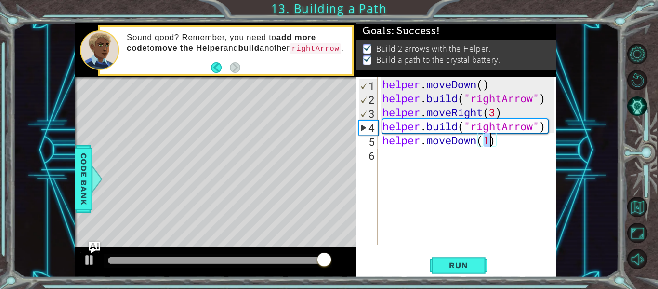
type textarea "helper.moveDown(1)"
click at [400, 152] on div "helper . moveDown ( ) helper . build ( "rightArrow" ) helper . moveRight ( 3 ) …" at bounding box center [470, 175] width 179 height 196
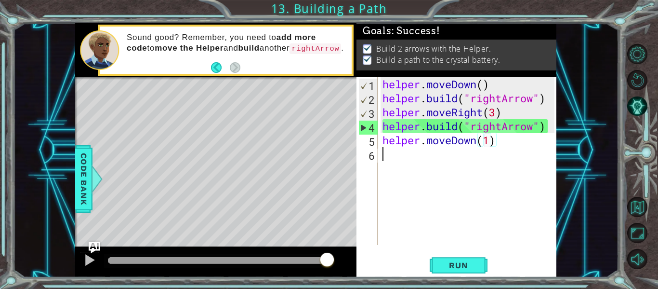
scroll to position [0, 0]
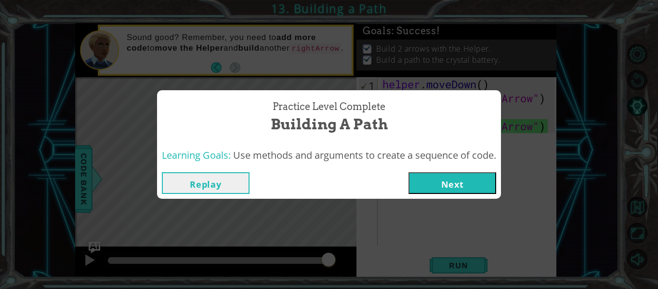
click at [538, 68] on div "Practice Level Complete Building a Path Learning Goals: Use methods and argumen…" at bounding box center [329, 144] width 658 height 289
click at [205, 187] on button "Replay" at bounding box center [206, 183] width 88 height 22
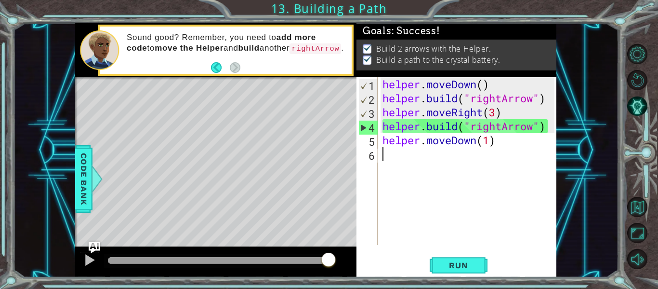
click at [511, 146] on div "helper . moveDown ( ) helper . build ( "rightArrow" ) helper . moveRight ( 3 ) …" at bounding box center [470, 175] width 179 height 196
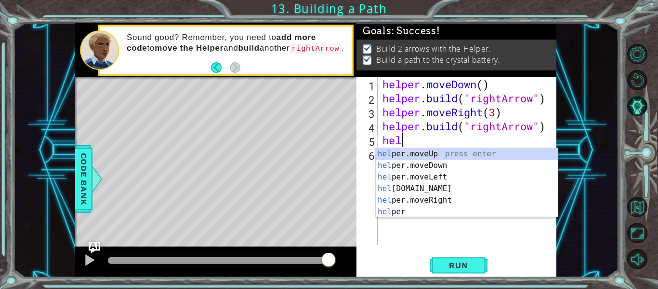
type textarea "h"
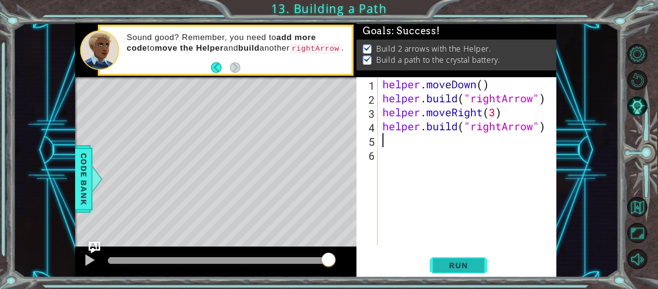
click at [465, 266] on span "Run" at bounding box center [459, 265] width 38 height 10
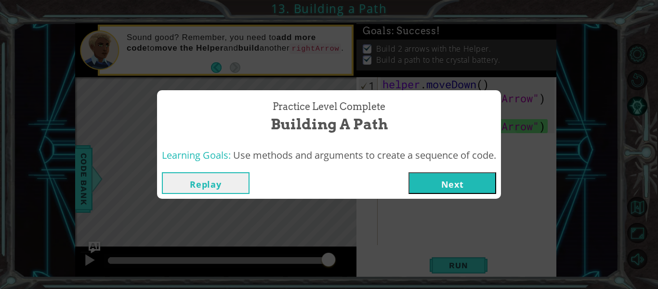
click at [460, 176] on button "Next" at bounding box center [453, 183] width 88 height 22
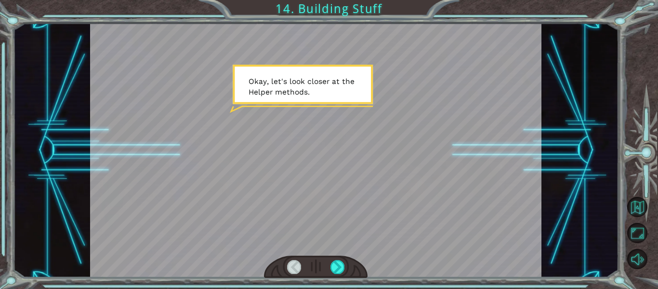
click at [460, 176] on div at bounding box center [316, 150] width 452 height 254
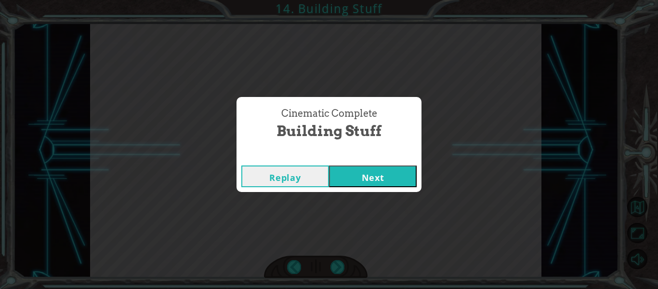
click at [383, 176] on button "Next" at bounding box center [373, 176] width 88 height 22
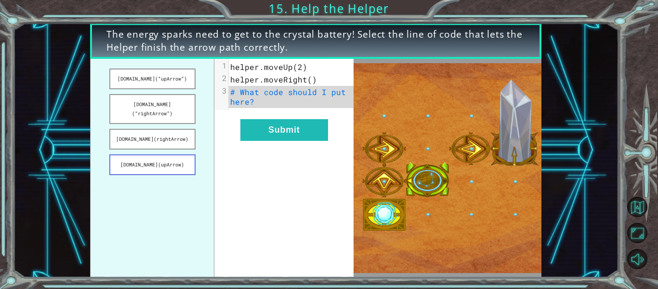
click at [122, 157] on button "[DOMAIN_NAME](upArrow)" at bounding box center [152, 164] width 86 height 21
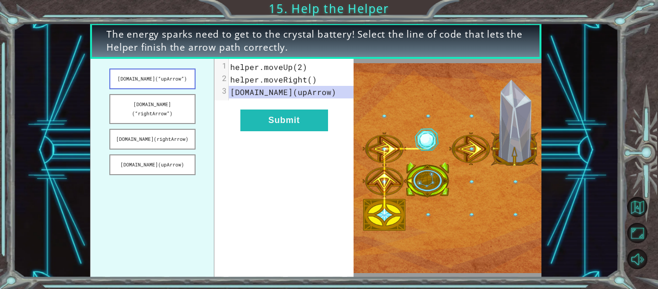
click at [134, 77] on button "[DOMAIN_NAME](“upArrow”)" at bounding box center [152, 78] width 86 height 21
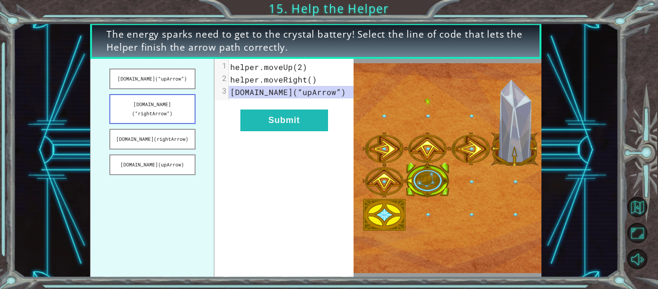
click at [133, 103] on button "[DOMAIN_NAME](“rightArrow”)" at bounding box center [152, 109] width 86 height 30
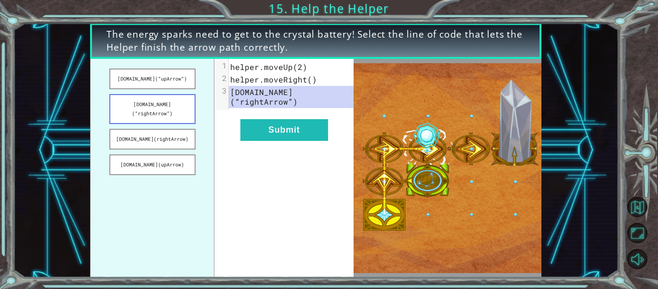
click at [141, 107] on button "[DOMAIN_NAME](“rightArrow”)" at bounding box center [152, 109] width 86 height 30
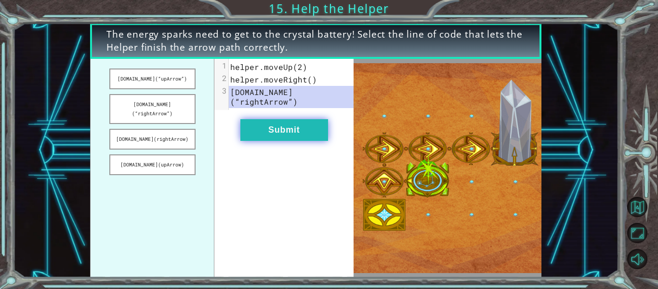
click at [263, 119] on button "Submit" at bounding box center [284, 130] width 88 height 22
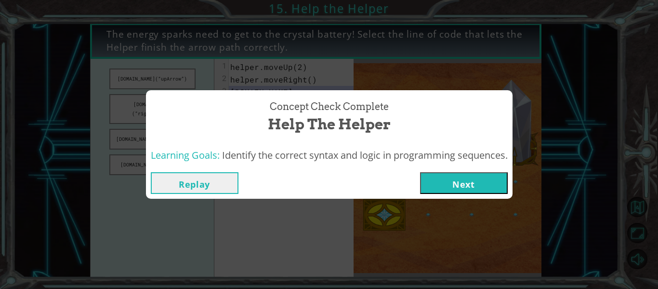
click at [440, 181] on button "Next" at bounding box center [464, 183] width 88 height 22
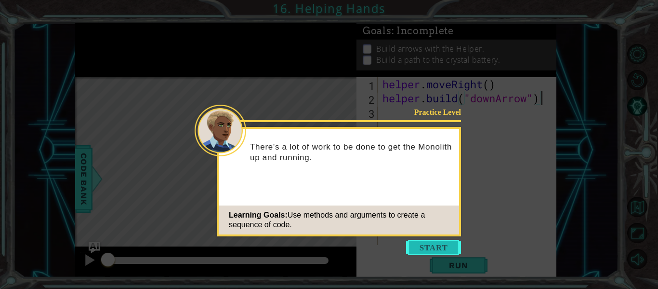
click at [433, 243] on button "Start" at bounding box center [433, 247] width 55 height 15
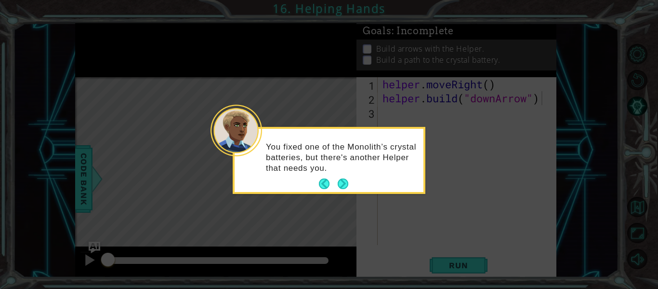
click at [346, 175] on div "You fixed one of the Monolith’s crystal batteries, but there's another Helper t…" at bounding box center [329, 162] width 189 height 59
click at [344, 184] on button "Next" at bounding box center [343, 184] width 12 height 12
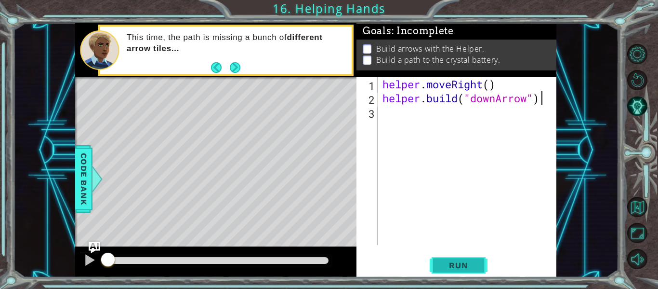
click at [447, 263] on span "Run" at bounding box center [459, 265] width 38 height 10
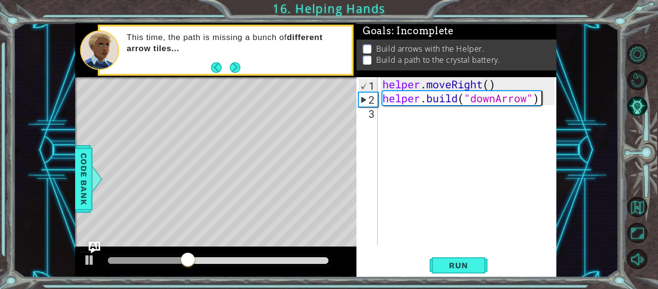
click at [404, 119] on div "helper . moveRight ( ) helper . build ( "downArrow" )" at bounding box center [470, 175] width 179 height 196
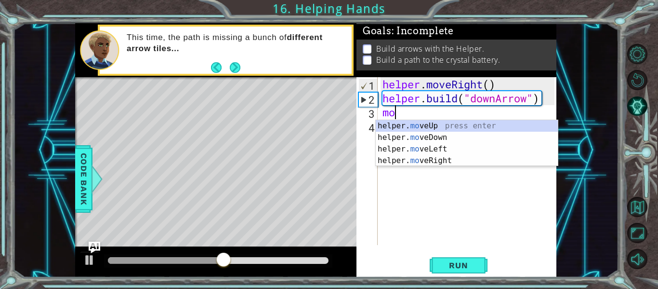
scroll to position [0, 0]
click at [420, 126] on div "helper. move Up press enter helper. move Down press enter helper. move Left pre…" at bounding box center [467, 154] width 182 height 69
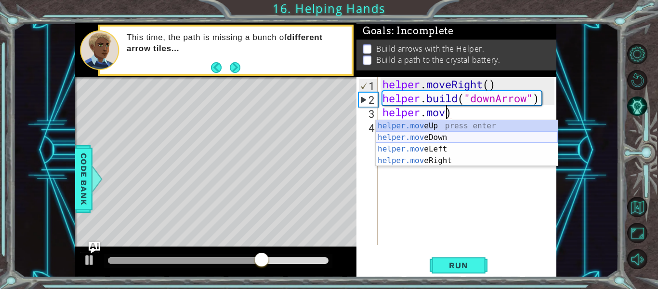
click at [433, 136] on div "helper.mov eUp press enter helper.mov eDown press enter helper.mov eLeft press …" at bounding box center [467, 154] width 182 height 69
type textarea "helper.moveDown(1)"
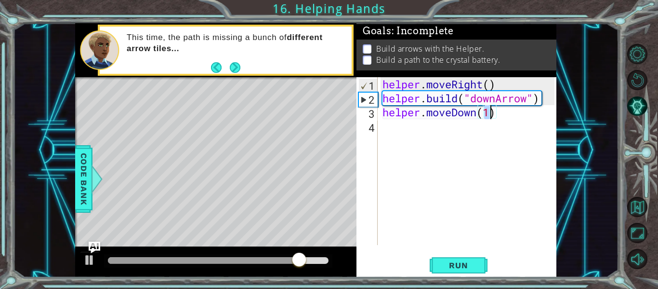
click at [403, 114] on div "helper . moveRight ( ) helper . build ( "downArrow" ) helper . moveDown ( 1 )" at bounding box center [470, 175] width 179 height 196
click at [391, 124] on div "helper . moveRight ( ) helper . build ( "downArrow" ) helper . moveDown ( 1 )" at bounding box center [470, 175] width 179 height 196
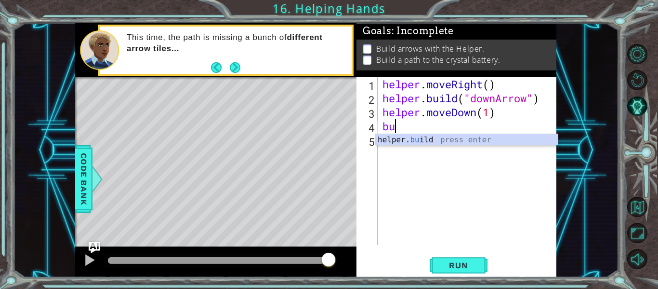
scroll to position [0, 0]
click at [423, 139] on div "helper. bu ild press enter" at bounding box center [467, 151] width 182 height 35
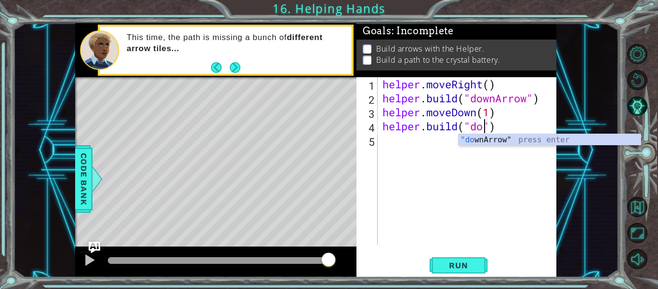
scroll to position [0, 5]
click at [529, 130] on div "helper . moveRight ( ) helper . build ( "downArrow" ) helper . moveDown ( 1 ) h…" at bounding box center [470, 175] width 179 height 196
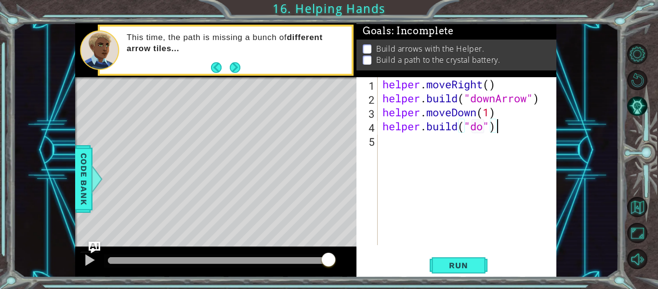
click at [484, 131] on div "helper . moveRight ( ) helper . build ( "downArrow" ) helper . moveDown ( 1 ) h…" at bounding box center [470, 175] width 179 height 196
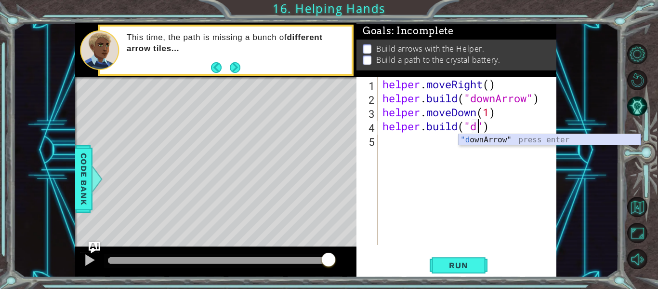
click at [497, 136] on div ""d ownArrow" press enter" at bounding box center [550, 151] width 182 height 35
type textarea "[DOMAIN_NAME]("downArrow")"
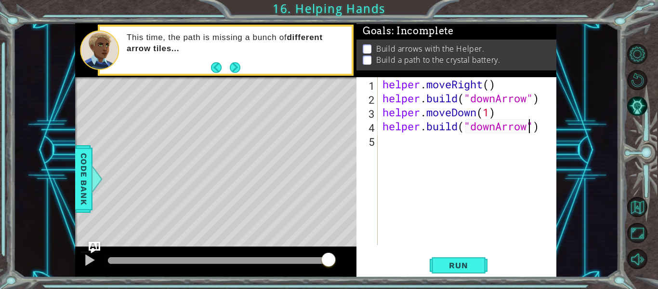
click at [406, 146] on div "helper . moveRight ( ) helper . build ( "downArrow" ) helper . moveDown ( 1 ) h…" at bounding box center [470, 175] width 179 height 196
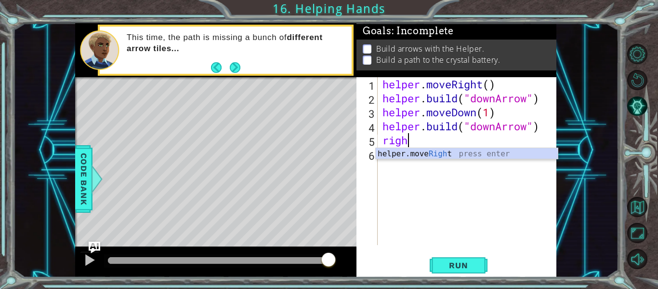
scroll to position [0, 1]
click at [437, 157] on div "helper.move Right press enter" at bounding box center [467, 165] width 182 height 35
type textarea "helper.moveRight(1)"
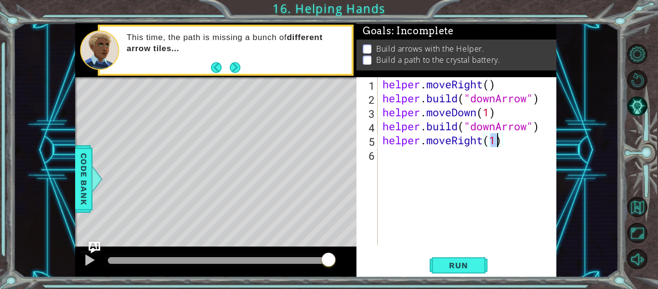
click at [407, 162] on div "helper . moveRight ( ) helper . build ( "downArrow" ) helper . moveDown ( 1 ) h…" at bounding box center [470, 175] width 179 height 196
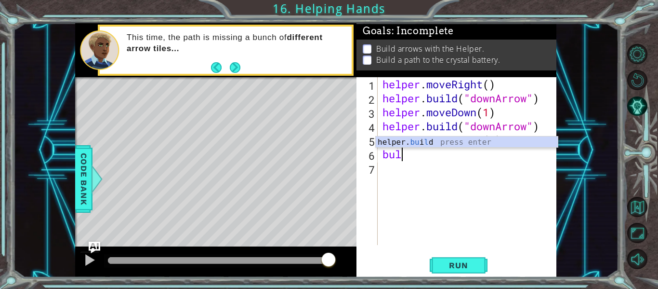
scroll to position [0, 0]
click at [420, 145] on div "helper. bu i l d press enter" at bounding box center [467, 153] width 182 height 35
type textarea "[DOMAIN_NAME]("rightArrow")"
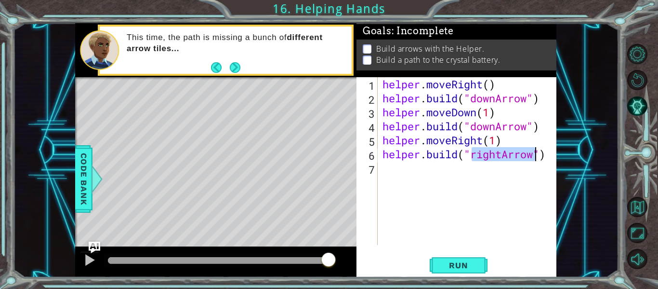
click at [423, 159] on div "helper . moveRight ( ) helper . build ( "downArrow" ) helper . moveDown ( 1 ) h…" at bounding box center [470, 175] width 179 height 196
click at [410, 166] on div "helper . moveRight ( ) helper . build ( "downArrow" ) helper . moveDown ( 1 ) h…" at bounding box center [470, 175] width 179 height 196
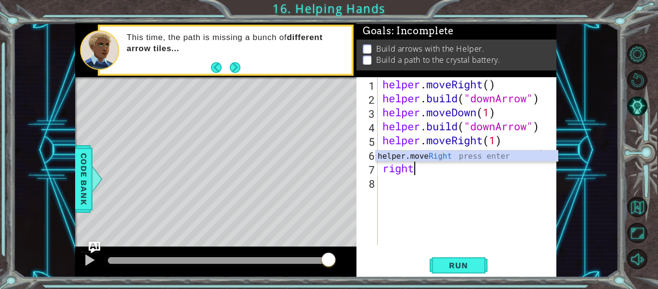
scroll to position [0, 1]
click at [437, 152] on div "helper.move Right press enter" at bounding box center [467, 167] width 182 height 35
type textarea "helper.moveRight(1)"
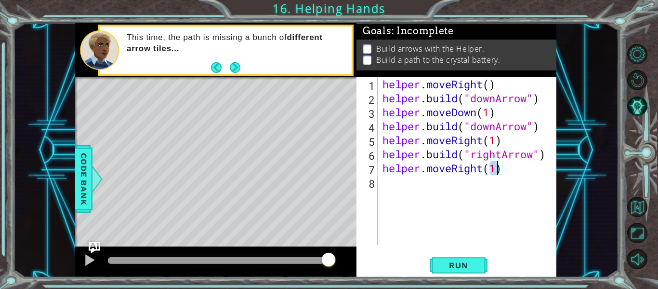
click at [432, 178] on div "helper . moveRight ( ) helper . build ( "downArrow" ) helper . moveDown ( 1 ) h…" at bounding box center [470, 175] width 179 height 196
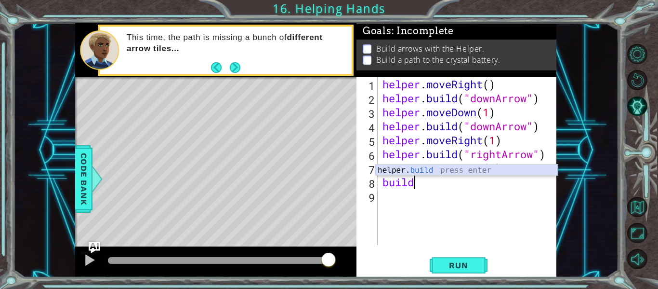
click at [425, 171] on div "helper. build press enter" at bounding box center [467, 181] width 182 height 35
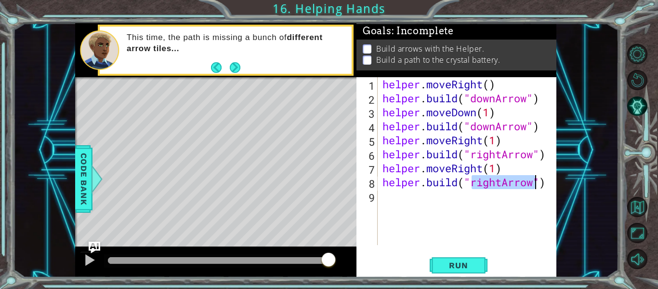
scroll to position [0, 4]
type textarea "[DOMAIN_NAME]("up")"
click at [404, 198] on div "helper . moveRight ( ) helper . build ( "downArrow" ) helper . moveDown ( 1 ) h…" at bounding box center [470, 175] width 179 height 196
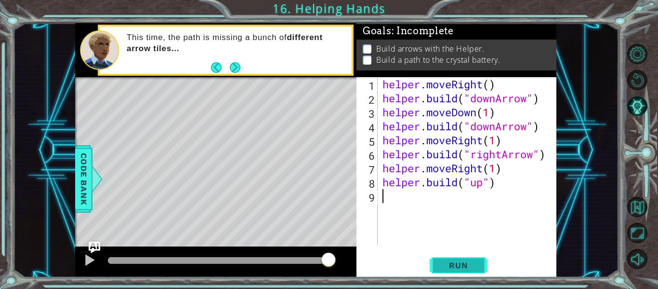
click at [461, 259] on button "Run" at bounding box center [459, 265] width 58 height 20
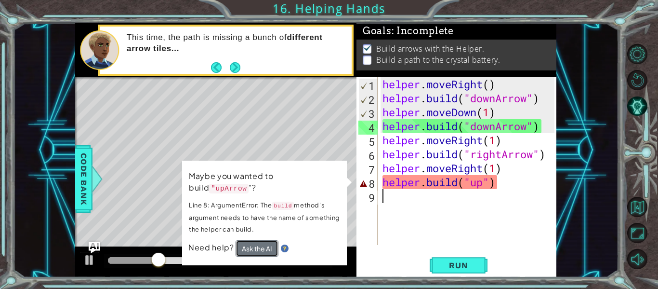
click at [256, 240] on button "Ask the AI" at bounding box center [257, 248] width 43 height 16
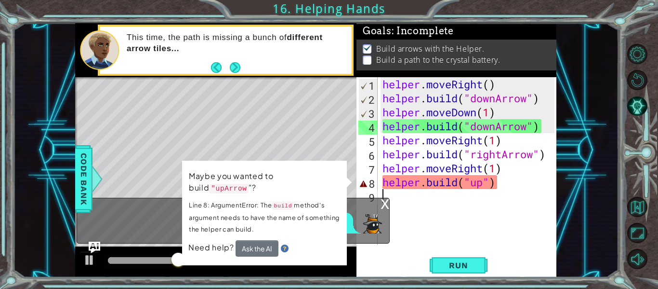
click at [337, 170] on p "Maybe you wanted to build "upArrow "?" at bounding box center [264, 182] width 151 height 24
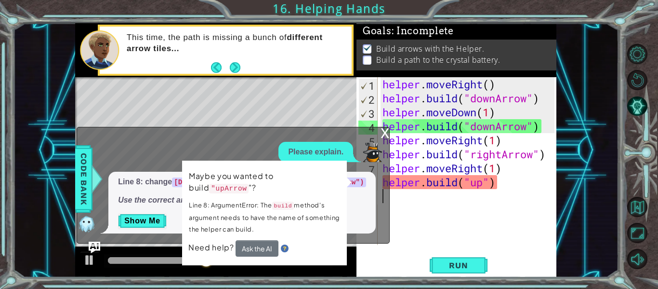
click at [337, 162] on div "Maybe you wanted to build "upArrow "? Line 8: ArgumentError: The build method's…" at bounding box center [264, 212] width 165 height 105
click at [312, 199] on p "Line 8: ArgumentError: The build method's argument needs to have the name of so…" at bounding box center [264, 217] width 151 height 36
click at [303, 199] on p "Line 8: ArgumentError: The build method's argument needs to have the name of so…" at bounding box center [264, 217] width 151 height 36
click at [291, 202] on p "Line 8: ArgumentError: The build method's argument needs to have the name of so…" at bounding box center [264, 217] width 151 height 36
click at [273, 202] on p "Line 8: ArgumentError: The build method's argument needs to have the name of so…" at bounding box center [264, 217] width 151 height 36
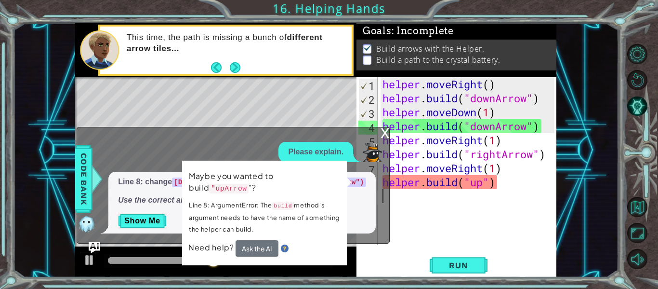
click at [278, 201] on code "build" at bounding box center [283, 205] width 22 height 8
click at [277, 184] on td "Maybe you wanted to build "upArrow "? Line 8: ArgumentError: The build method's…" at bounding box center [264, 205] width 152 height 70
click at [261, 199] on p "Line 8: ArgumentError: The build method's argument needs to have the name of so…" at bounding box center [264, 217] width 151 height 36
click at [280, 173] on p "Maybe you wanted to build "upArrow "?" at bounding box center [264, 182] width 151 height 24
click at [284, 185] on td "Maybe you wanted to build "upArrow "? Line 8: ArgumentError: The build method's…" at bounding box center [264, 205] width 152 height 70
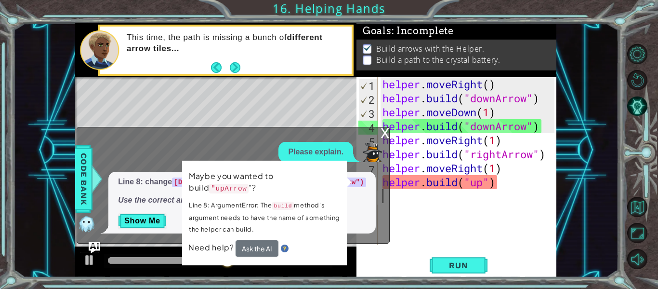
click at [384, 134] on div "x" at bounding box center [385, 132] width 9 height 10
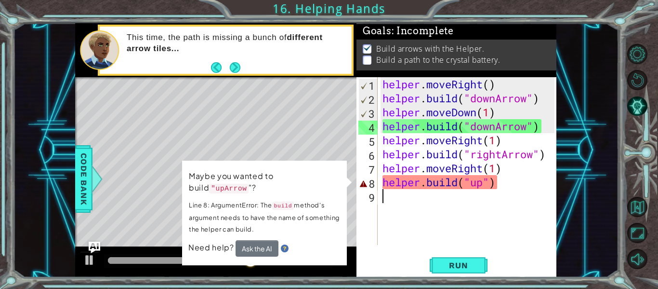
click at [209, 242] on span "Need help?" at bounding box center [211, 247] width 47 height 10
click at [216, 182] on td "Maybe you wanted to build "upArrow "? Line 8: ArgumentError: The build method's…" at bounding box center [264, 205] width 152 height 70
click at [392, 98] on div "helper . moveRight ( ) helper . build ( "downArrow" ) helper . moveDown ( 1 ) h…" at bounding box center [470, 175] width 179 height 196
click at [233, 185] on td "Maybe you wanted to build "upArrow "? Line 8: ArgumentError: The build method's…" at bounding box center [264, 205] width 152 height 70
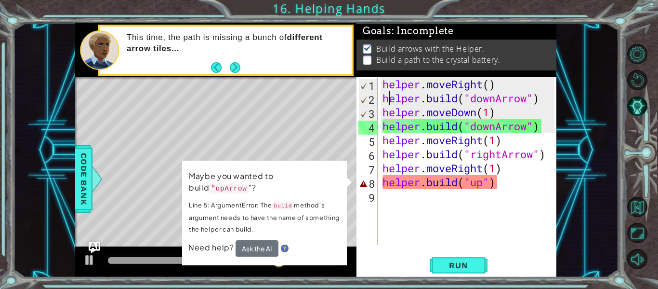
click at [233, 185] on td "Maybe you wanted to build "upArrow "? Line 8: ArgumentError: The build method's…" at bounding box center [264, 205] width 152 height 70
click at [240, 66] on button "Next" at bounding box center [234, 67] width 13 height 13
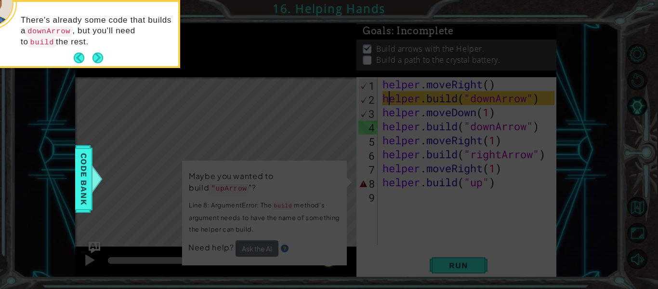
click at [94, 50] on div "There's already some code that builds a downArrow , but you'll need to build th…" at bounding box center [83, 36] width 189 height 60
click at [96, 53] on button "Next" at bounding box center [97, 58] width 13 height 13
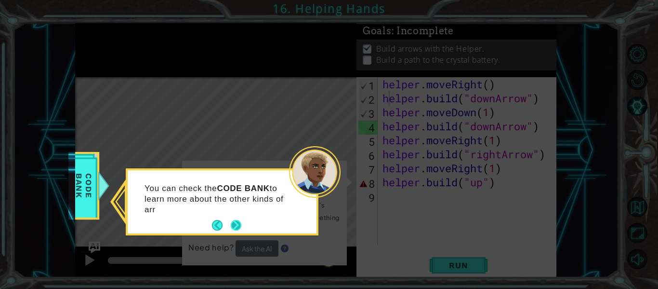
click at [238, 223] on button "Next" at bounding box center [236, 225] width 18 height 18
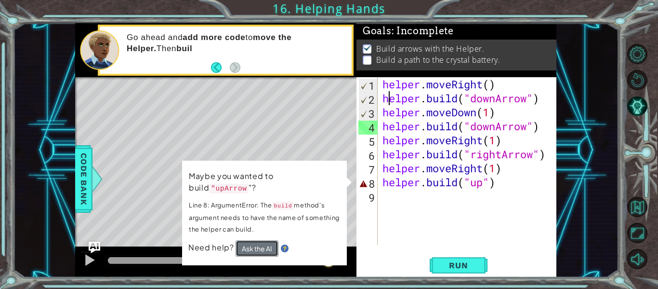
click at [255, 240] on button "Ask the AI" at bounding box center [257, 248] width 43 height 16
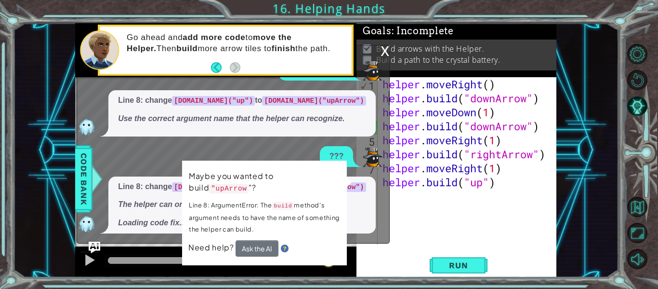
click at [381, 47] on div "x" at bounding box center [385, 50] width 9 height 10
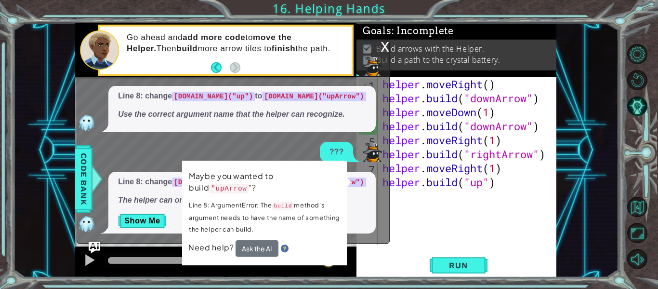
type textarea "[DOMAIN_NAME]("up")"
drag, startPoint x: 503, startPoint y: 184, endPoint x: 376, endPoint y: 180, distance: 127.3
click at [376, 180] on div "1 2 3 4 5 helper . moveRight ( ) helper . build ( "downArrow " ) helper . moveD…" at bounding box center [315, 150] width 481 height 254
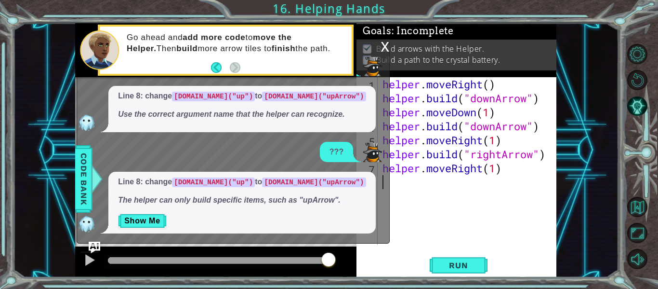
click at [382, 45] on div "x" at bounding box center [385, 46] width 9 height 10
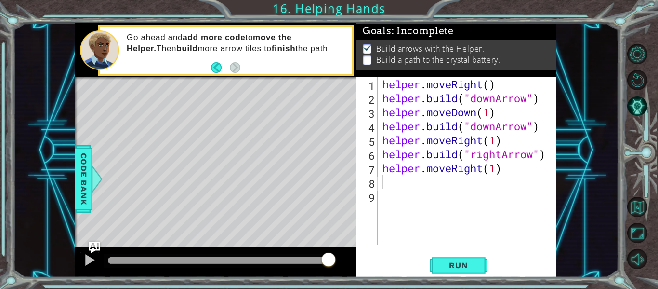
click at [394, 185] on div "helper . moveRight ( ) helper . build ( "downArrow" ) helper . moveDown ( 1 ) h…" at bounding box center [470, 175] width 179 height 196
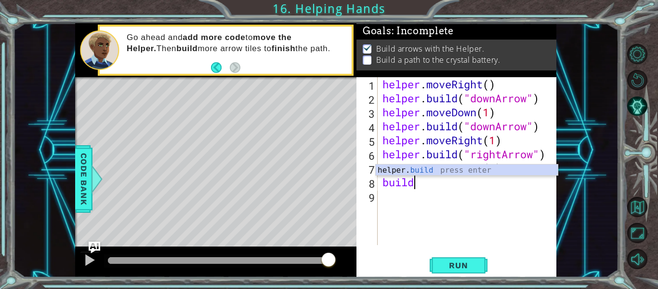
scroll to position [0, 1]
click at [413, 167] on div "helper. build press enter" at bounding box center [467, 181] width 182 height 35
type textarea "[DOMAIN_NAME]("rightArrow")"
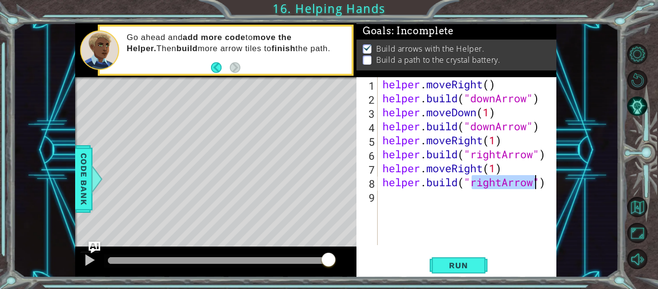
click at [388, 202] on div "helper . moveRight ( ) helper . build ( "downArrow" ) helper . moveDown ( 1 ) h…" at bounding box center [470, 175] width 179 height 196
click at [458, 265] on span "Run" at bounding box center [459, 265] width 38 height 10
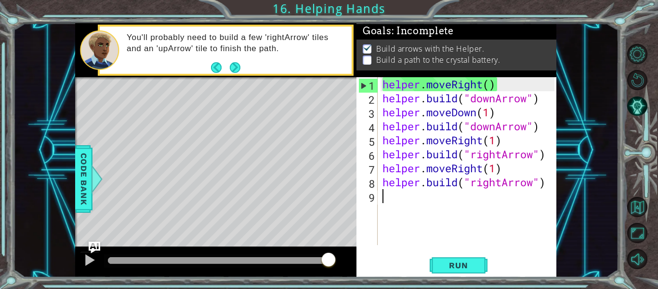
click at [545, 122] on div "helper . moveRight ( ) helper . build ( "downArrow" ) helper . moveDown ( 1 ) h…" at bounding box center [470, 175] width 179 height 196
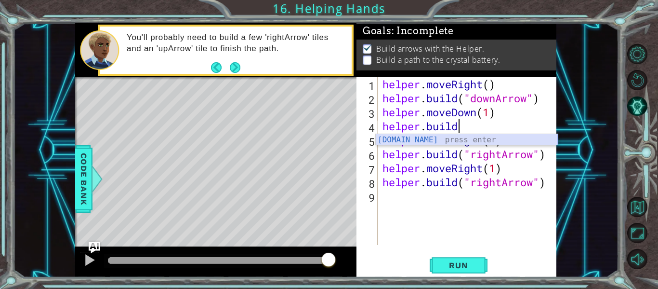
click at [454, 138] on div "[DOMAIN_NAME] press enter" at bounding box center [467, 151] width 182 height 35
type textarea "[DOMAIN_NAME]("rightArrow")"
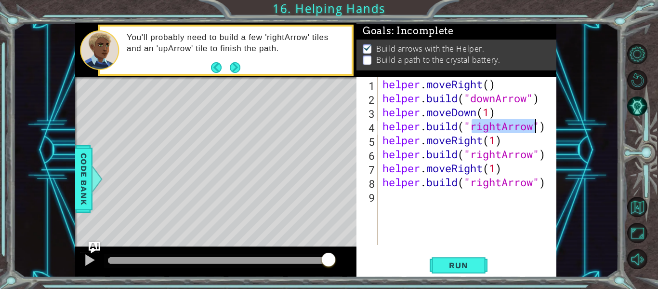
click at [498, 197] on div "helper . moveRight ( ) helper . build ( "downArrow" ) helper . moveDown ( 1 ) h…" at bounding box center [470, 175] width 179 height 196
click at [456, 263] on span "Run" at bounding box center [459, 265] width 38 height 10
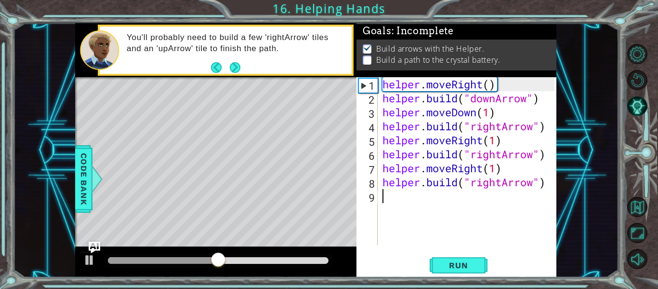
click at [550, 176] on div "helper . moveRight ( ) helper . build ( "downArrow" ) helper . moveDown ( 1 ) h…" at bounding box center [470, 175] width 179 height 196
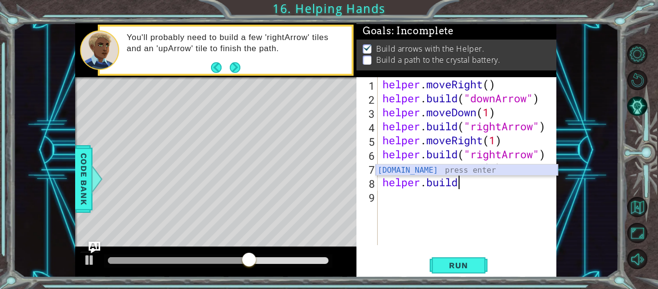
click at [484, 168] on div "[DOMAIN_NAME] press enter" at bounding box center [467, 181] width 182 height 35
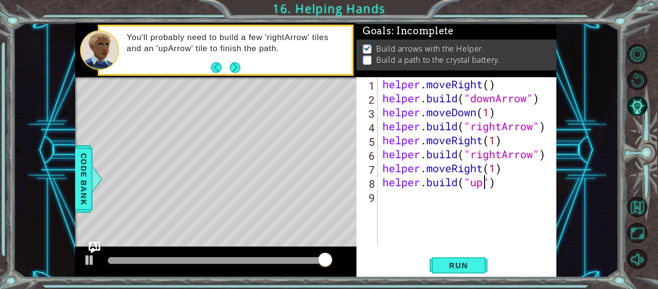
scroll to position [0, 5]
click at [444, 266] on span "Run" at bounding box center [459, 265] width 38 height 10
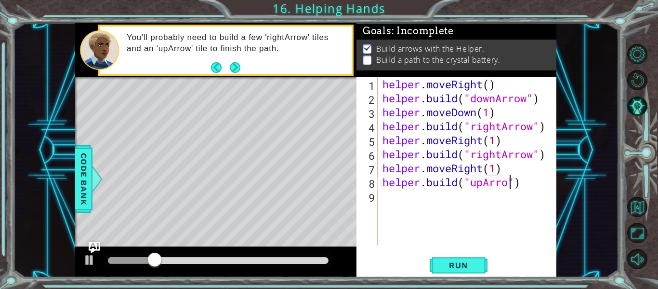
scroll to position [0, 6]
type textarea "[DOMAIN_NAME]("upArrow")"
click at [461, 260] on span "Run" at bounding box center [459, 265] width 38 height 10
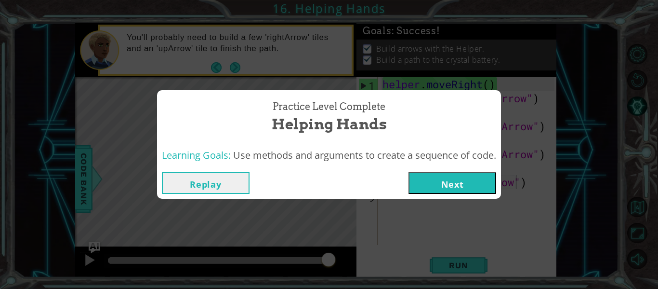
click at [471, 186] on button "Next" at bounding box center [453, 183] width 88 height 22
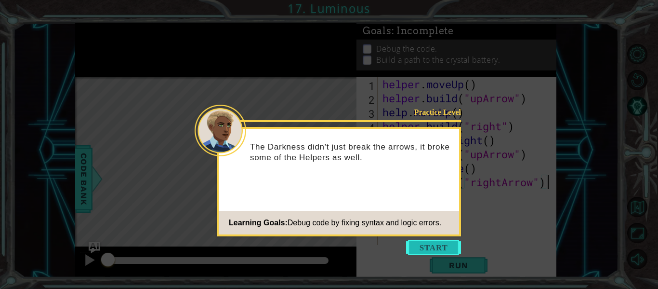
click at [446, 249] on button "Start" at bounding box center [433, 247] width 55 height 15
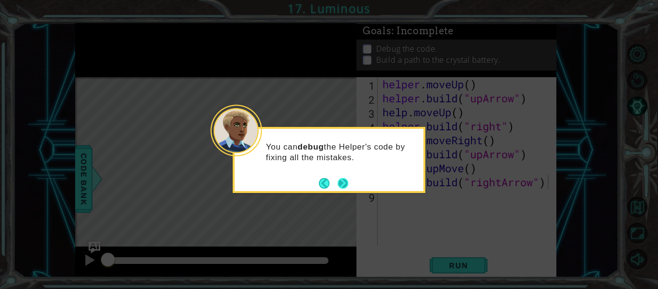
click at [348, 178] on button "Next" at bounding box center [343, 183] width 16 height 16
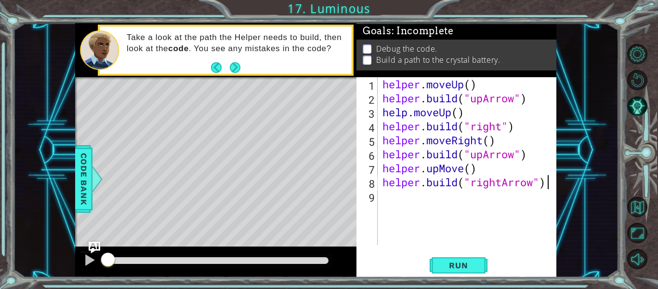
click at [459, 114] on div "helper . moveUp ( ) helper . build ( "upArrow" ) help . moveUp ( ) helper . bui…" at bounding box center [470, 175] width 179 height 196
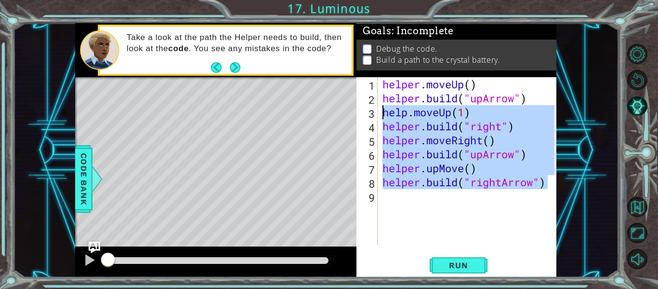
drag, startPoint x: 550, startPoint y: 184, endPoint x: 383, endPoint y: 108, distance: 184.2
click at [383, 108] on div "helper . moveUp ( ) helper . build ( "upArrow" ) help . moveUp ( 1 ) helper . b…" at bounding box center [470, 175] width 179 height 196
type textarea "help.moveUp(1) [DOMAIN_NAME]("right")"
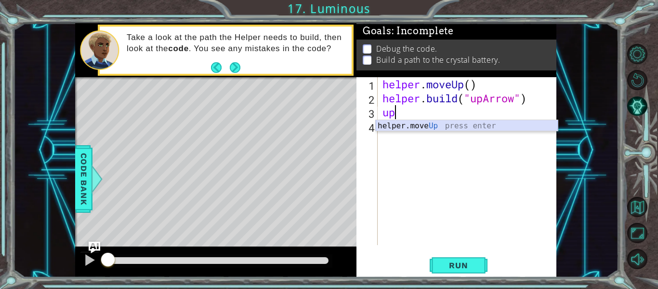
click at [418, 123] on div "helper.move Up press enter" at bounding box center [467, 137] width 182 height 35
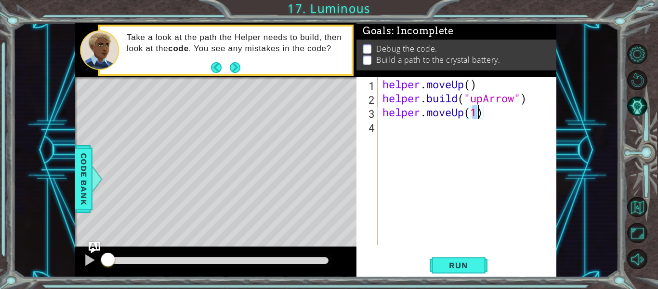
click at [408, 122] on div "helper . moveUp ( ) helper . build ( "upArrow" ) helper . moveUp ( 1 )" at bounding box center [470, 175] width 179 height 196
type textarea "helper.moveUp()"
click at [397, 126] on div "helper . moveUp ( ) helper . build ( "upArrow" ) helper . moveUp ( 1 )" at bounding box center [470, 175] width 179 height 196
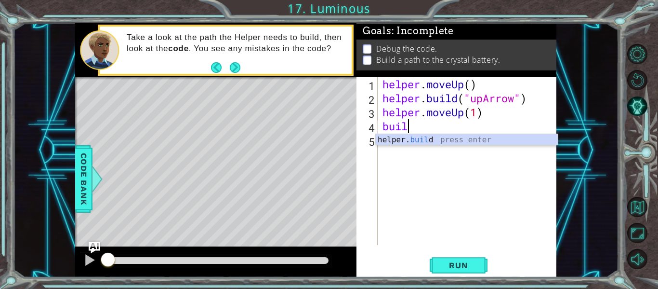
scroll to position [0, 1]
click at [438, 143] on div "helper. build press enter" at bounding box center [467, 151] width 182 height 35
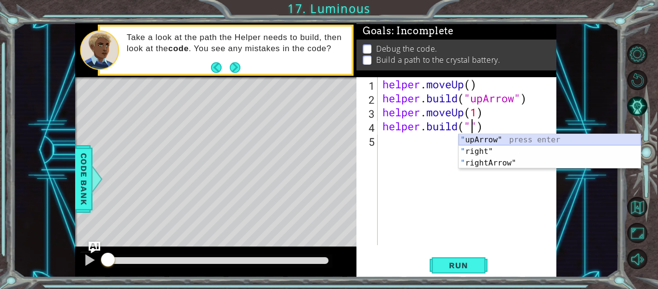
click at [497, 137] on div "" upArrow" press enter " right" press enter " rightArrow" press enter" at bounding box center [550, 163] width 182 height 58
type textarea "[DOMAIN_NAME]("upArrow")"
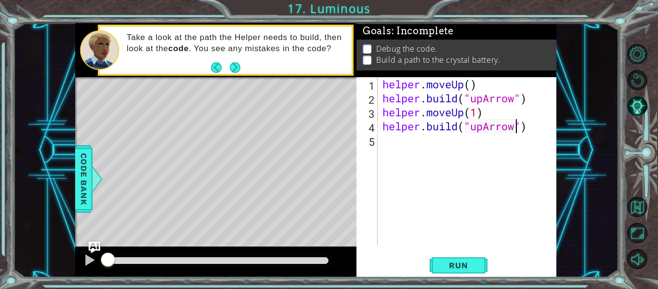
click at [430, 138] on div "helper . moveUp ( ) helper . build ( "upArrow" ) helper . moveUp ( 1 ) helper .…" at bounding box center [470, 175] width 179 height 196
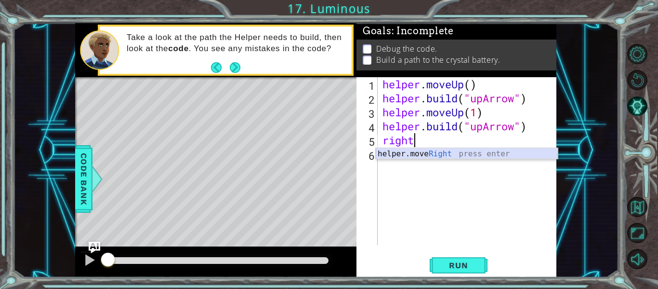
click at [435, 155] on div "helper.move Right press enter" at bounding box center [467, 165] width 182 height 35
type textarea "helper.moveRight(1)"
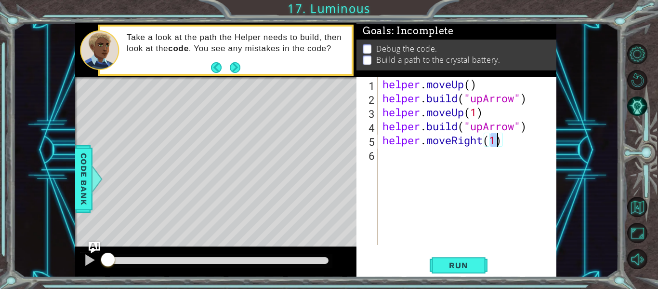
click at [413, 158] on div "helper . moveUp ( ) helper . build ( "upArrow" ) helper . moveUp ( 1 ) helper .…" at bounding box center [470, 175] width 179 height 196
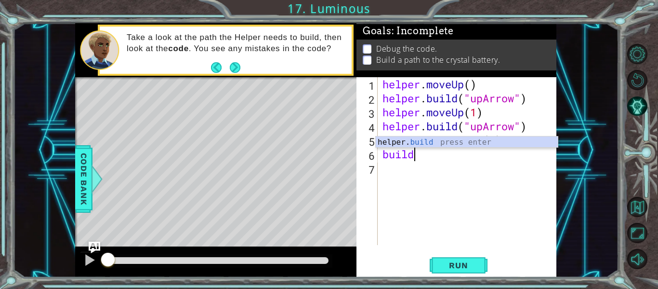
click at [438, 136] on div "helper. build press enter" at bounding box center [467, 153] width 182 height 35
type textarea "[DOMAIN_NAME]("rightArrow")"
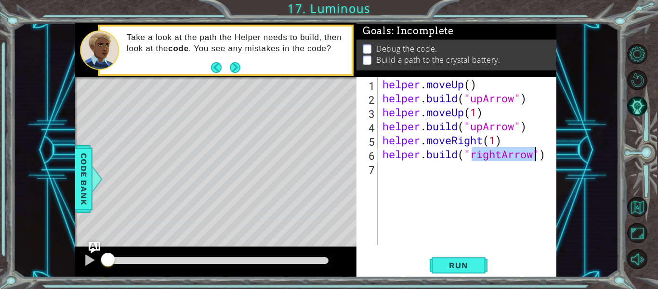
click at [401, 179] on div "helper . moveUp ( ) helper . build ( "upArrow" ) helper . moveUp ( 1 ) helper .…" at bounding box center [470, 175] width 179 height 196
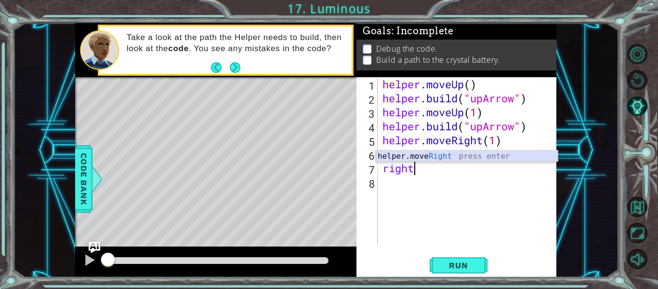
click at [430, 154] on div "helper.move Right press enter" at bounding box center [467, 167] width 182 height 35
type textarea "helper.moveRight(1)"
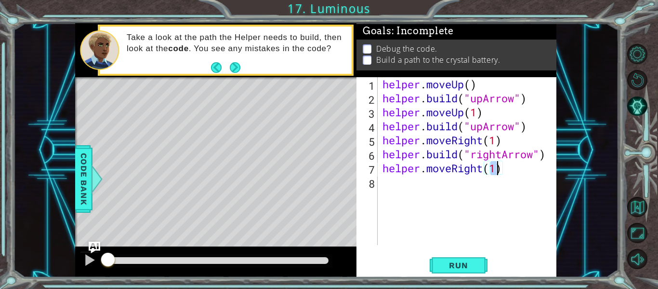
click at [400, 180] on div "helper . moveUp ( ) helper . build ( "upArrow" ) helper . moveUp ( 1 ) helper .…" at bounding box center [470, 175] width 179 height 196
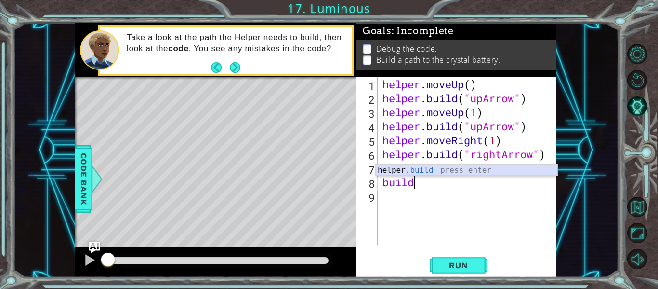
click at [426, 174] on div "helper. build press enter" at bounding box center [467, 181] width 182 height 35
type textarea "[DOMAIN_NAME]("rightArrow")"
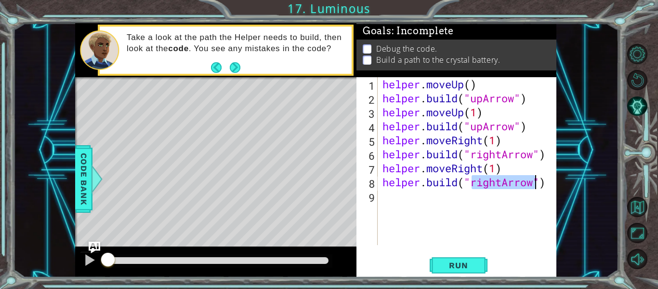
click at [452, 213] on div "helper . moveUp ( ) helper . build ( "upArrow" ) helper . moveUp ( 1 ) helper .…" at bounding box center [470, 175] width 179 height 196
click at [455, 260] on span "Run" at bounding box center [459, 265] width 38 height 10
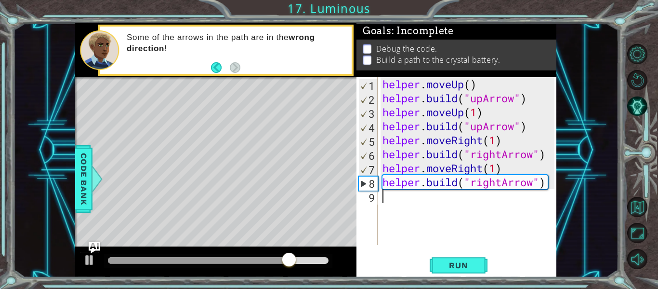
click at [522, 124] on div "helper . moveUp ( ) helper . build ( "upArrow" ) helper . moveUp ( 1 ) helper .…" at bounding box center [470, 175] width 179 height 196
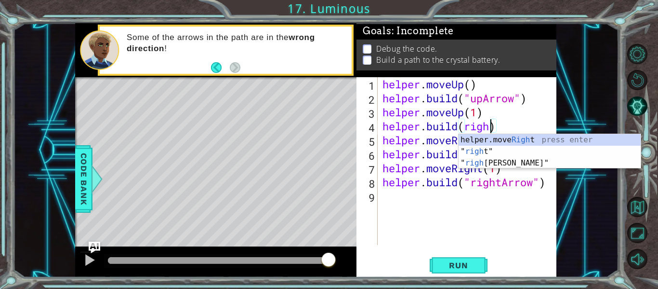
scroll to position [0, 5]
click at [489, 161] on div "helper.move Right press enter " right " press enter " right Arrow" press enter" at bounding box center [550, 163] width 182 height 58
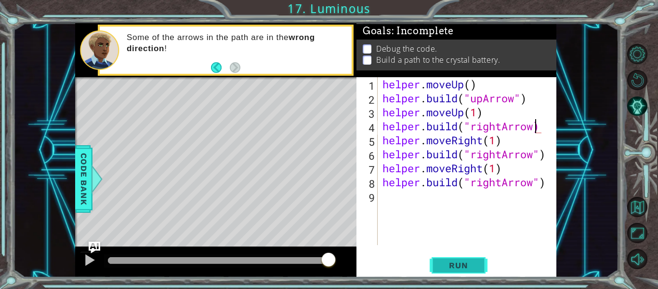
click at [458, 259] on button "Run" at bounding box center [459, 265] width 58 height 20
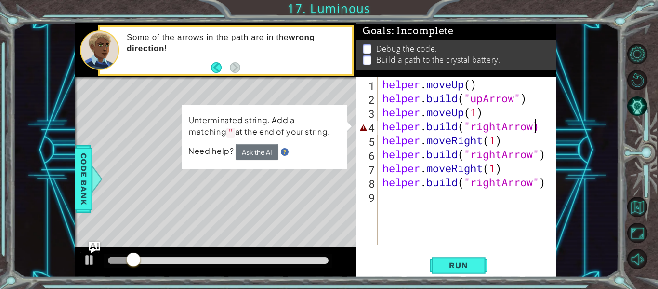
scroll to position [0, 7]
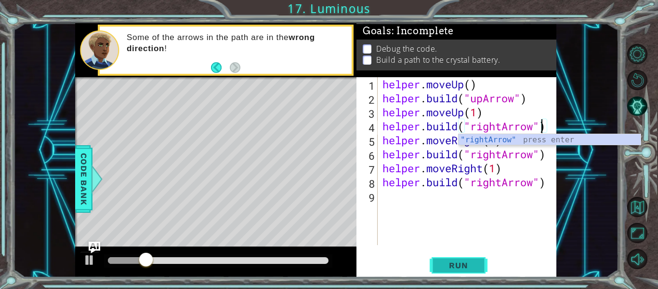
click at [467, 269] on span "Run" at bounding box center [459, 265] width 38 height 10
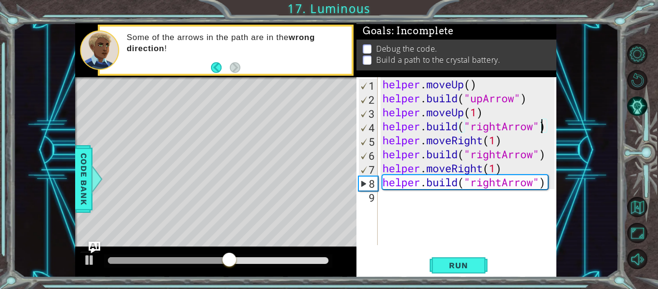
click at [311, 260] on div at bounding box center [218, 260] width 221 height 7
click at [324, 264] on div at bounding box center [218, 260] width 228 height 13
click at [542, 177] on div "helper . moveUp ( ) helper . build ( "upArrow" ) helper . moveUp ( 1 ) helper .…" at bounding box center [470, 175] width 179 height 196
click at [535, 180] on div "helper . moveUp ( ) helper . build ( "upArrow" ) helper . moveUp ( 1 ) helper .…" at bounding box center [470, 175] width 179 height 196
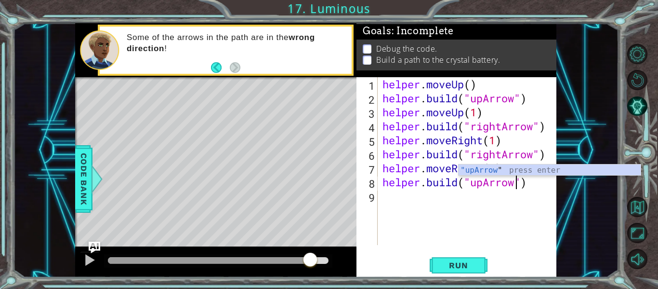
scroll to position [0, 6]
type textarea "[DOMAIN_NAME]("upArrow")"
click at [456, 256] on button "Run" at bounding box center [459, 265] width 58 height 20
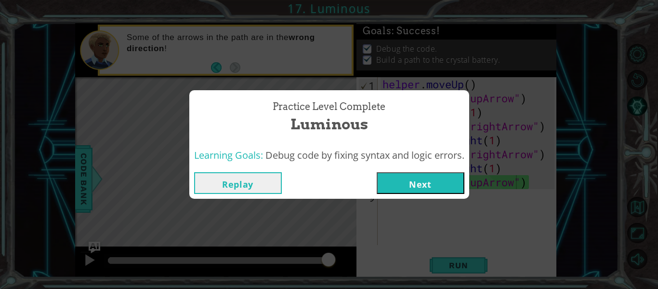
click at [227, 191] on button "Replay" at bounding box center [238, 183] width 88 height 22
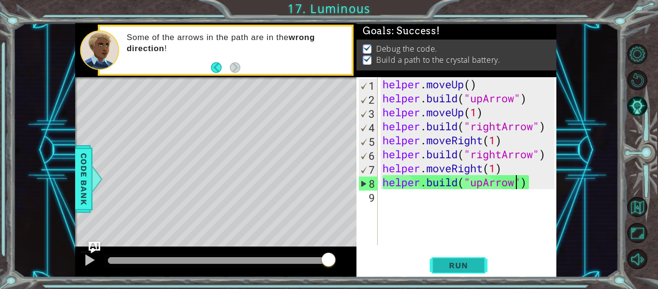
click at [468, 271] on button "Run" at bounding box center [459, 265] width 58 height 20
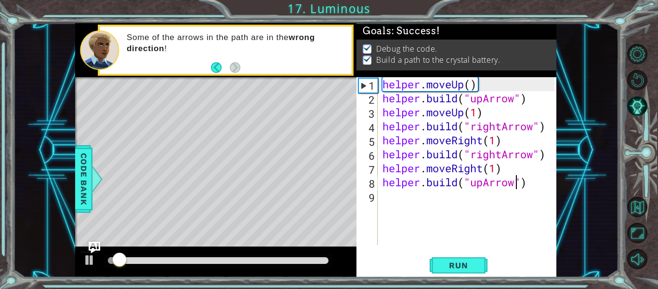
click at [299, 260] on div at bounding box center [218, 260] width 221 height 7
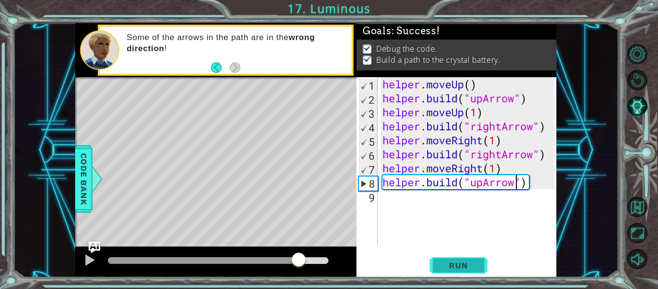
click at [481, 270] on button "Run" at bounding box center [459, 265] width 58 height 20
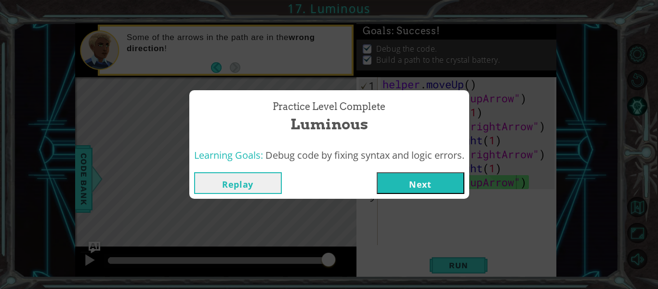
click at [443, 191] on button "Next" at bounding box center [421, 183] width 88 height 22
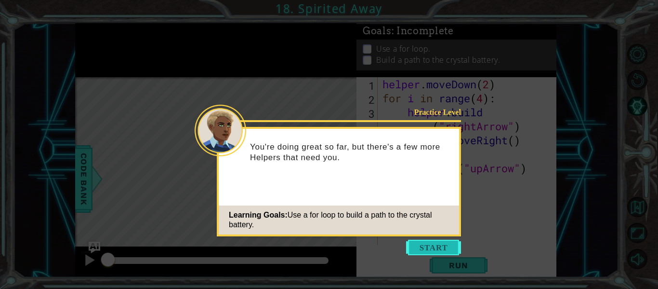
click at [428, 240] on button "Start" at bounding box center [433, 247] width 55 height 15
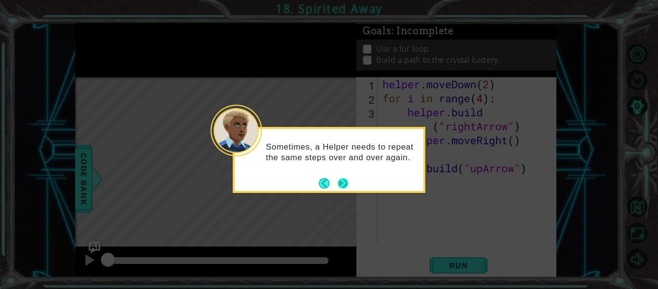
click at [338, 183] on button "Next" at bounding box center [343, 183] width 16 height 16
